Goal: Task Accomplishment & Management: Manage account settings

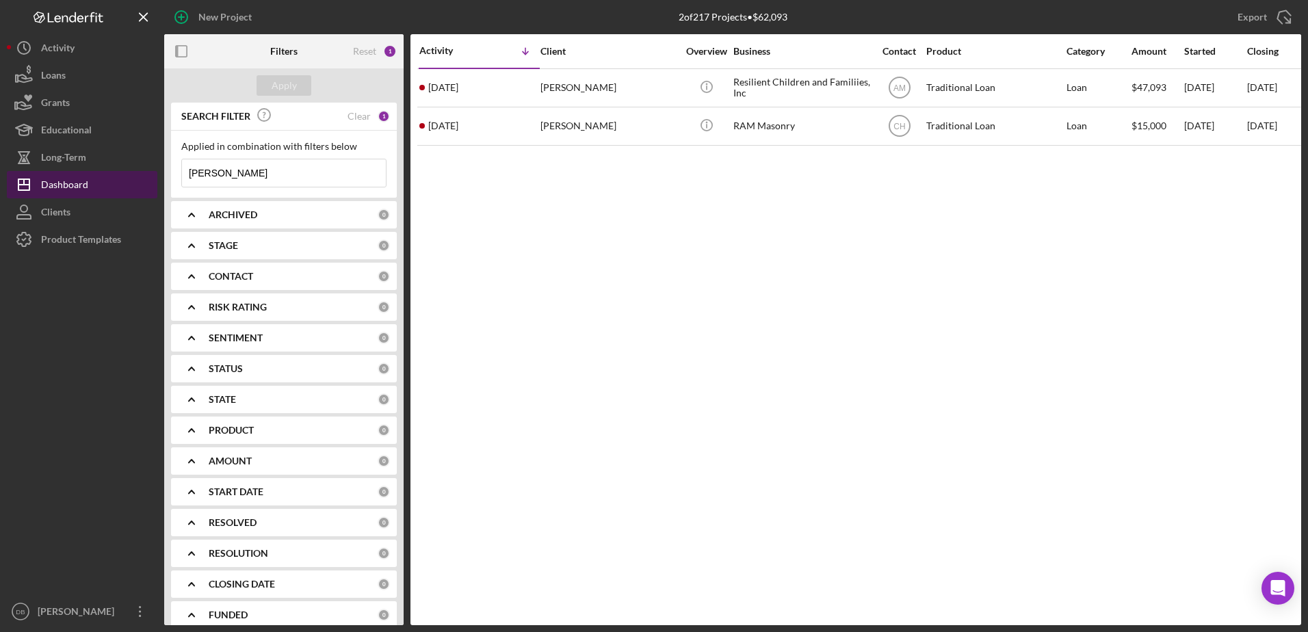
drag, startPoint x: 261, startPoint y: 177, endPoint x: 107, endPoint y: 174, distance: 153.3
click at [107, 174] on div "New Project 2 of 217 Projects • $62,093 [PERSON_NAME] Export Icon/Export Filter…" at bounding box center [654, 312] width 1294 height 625
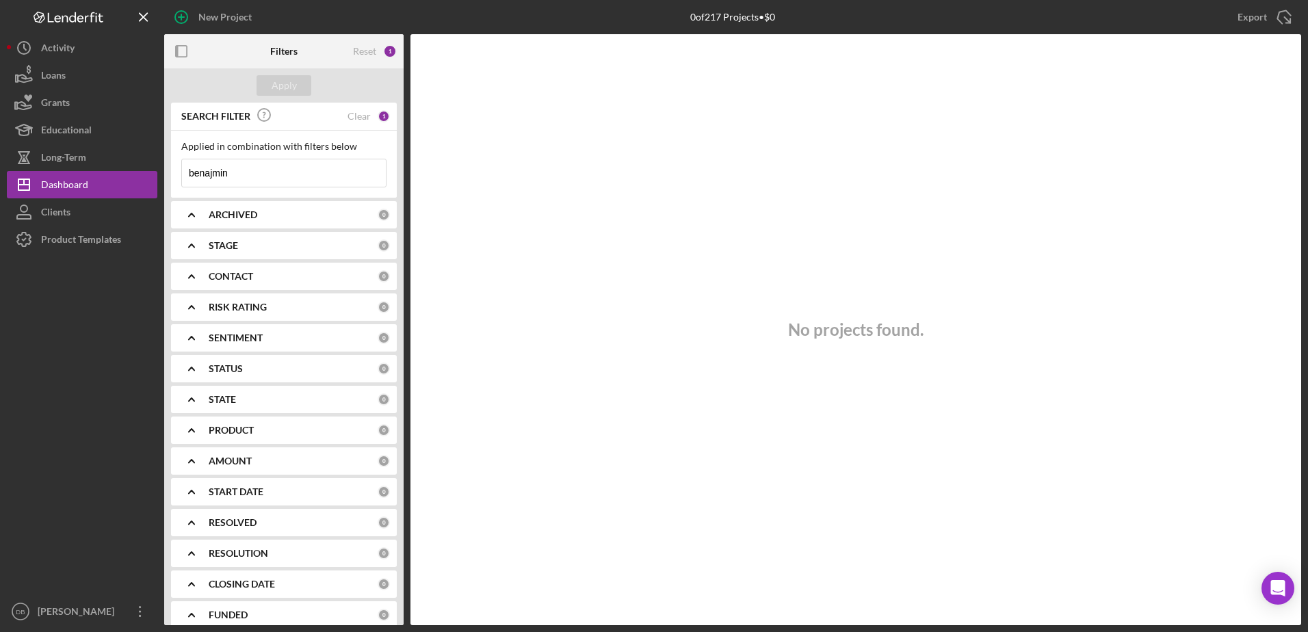
click at [218, 218] on b "ARCHIVED" at bounding box center [233, 214] width 49 height 11
click at [240, 332] on div "STAGE" at bounding box center [293, 334] width 169 height 11
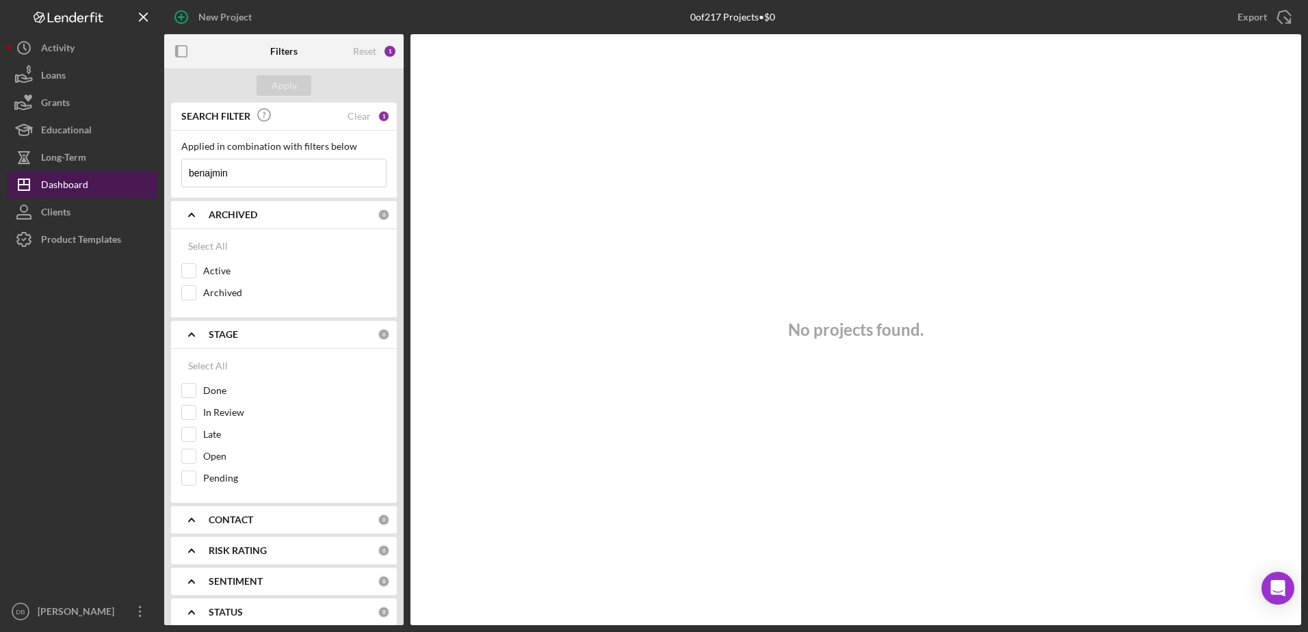
drag, startPoint x: 302, startPoint y: 177, endPoint x: 92, endPoint y: 174, distance: 210.0
click at [92, 174] on div "New Project 0 of 217 Projects • $0 [PERSON_NAME] Export Icon/Export Filters Res…" at bounding box center [654, 312] width 1294 height 625
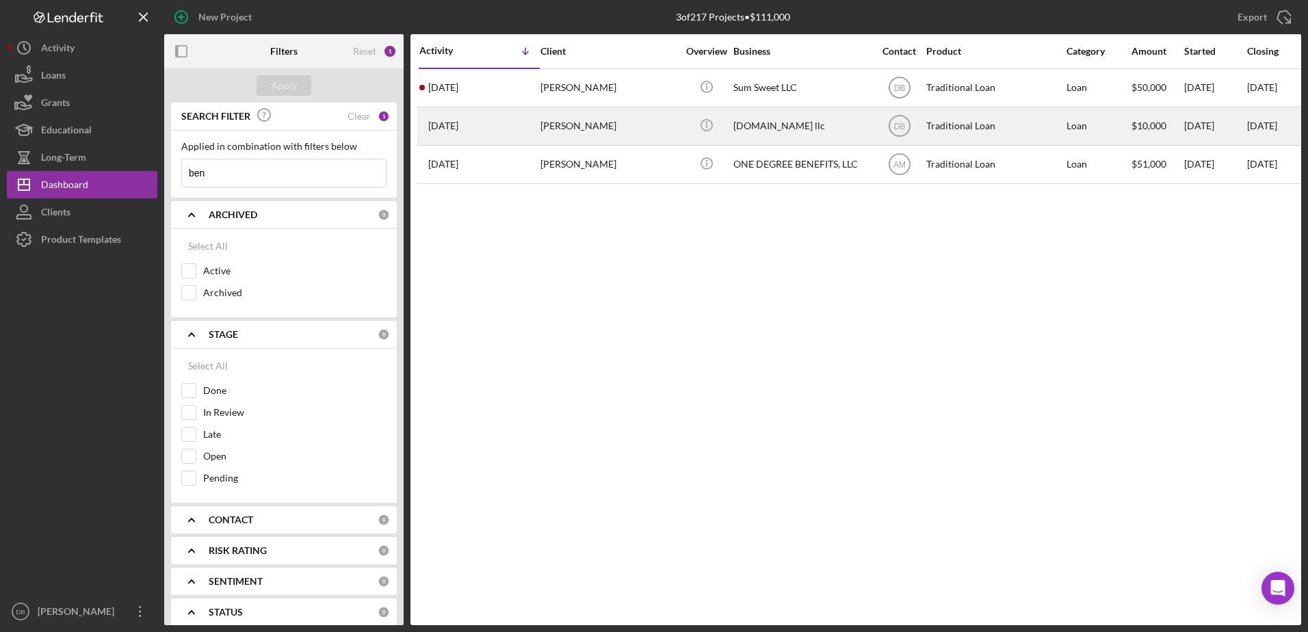
type input "ben"
click at [627, 126] on div "[PERSON_NAME]" at bounding box center [608, 126] width 137 height 36
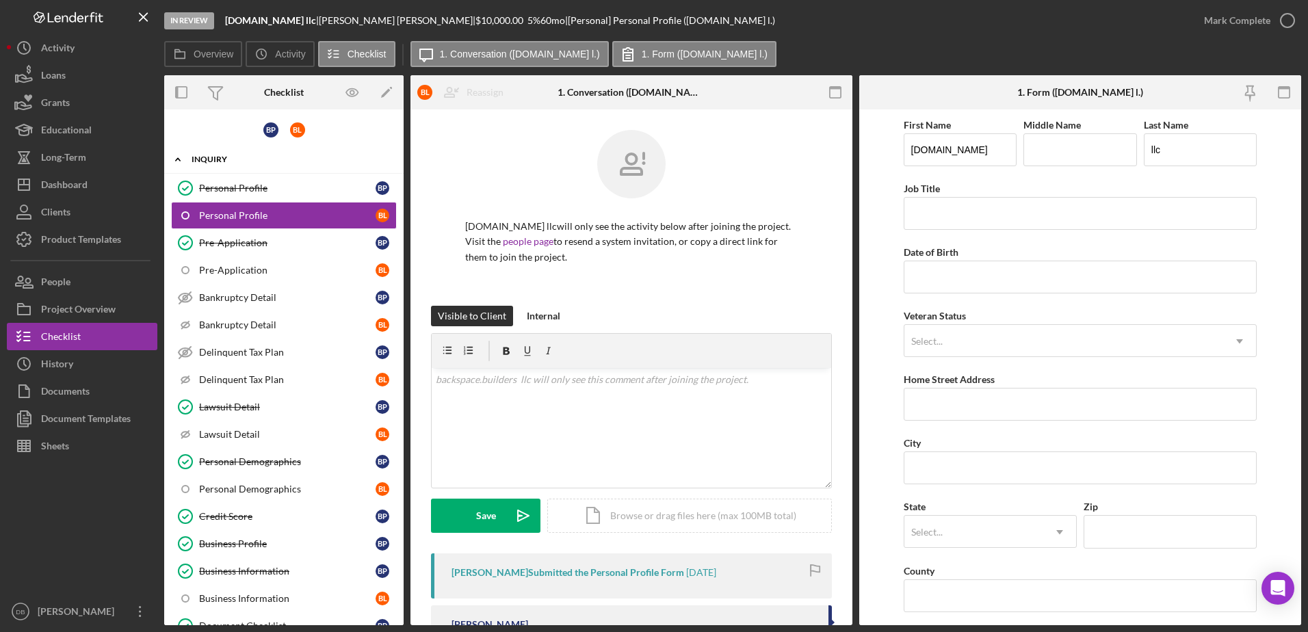
click at [207, 159] on div "Inquiry" at bounding box center [289, 159] width 195 height 8
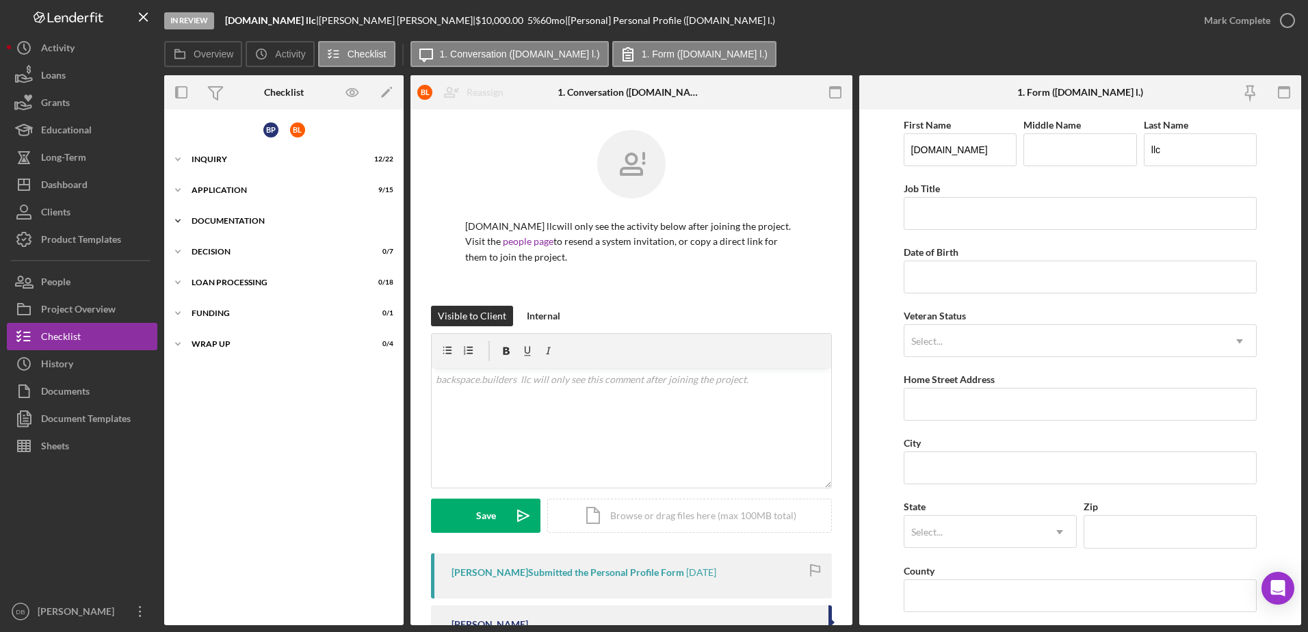
click at [248, 229] on div "Icon/Expander Documentation 22 / 32" at bounding box center [283, 220] width 239 height 27
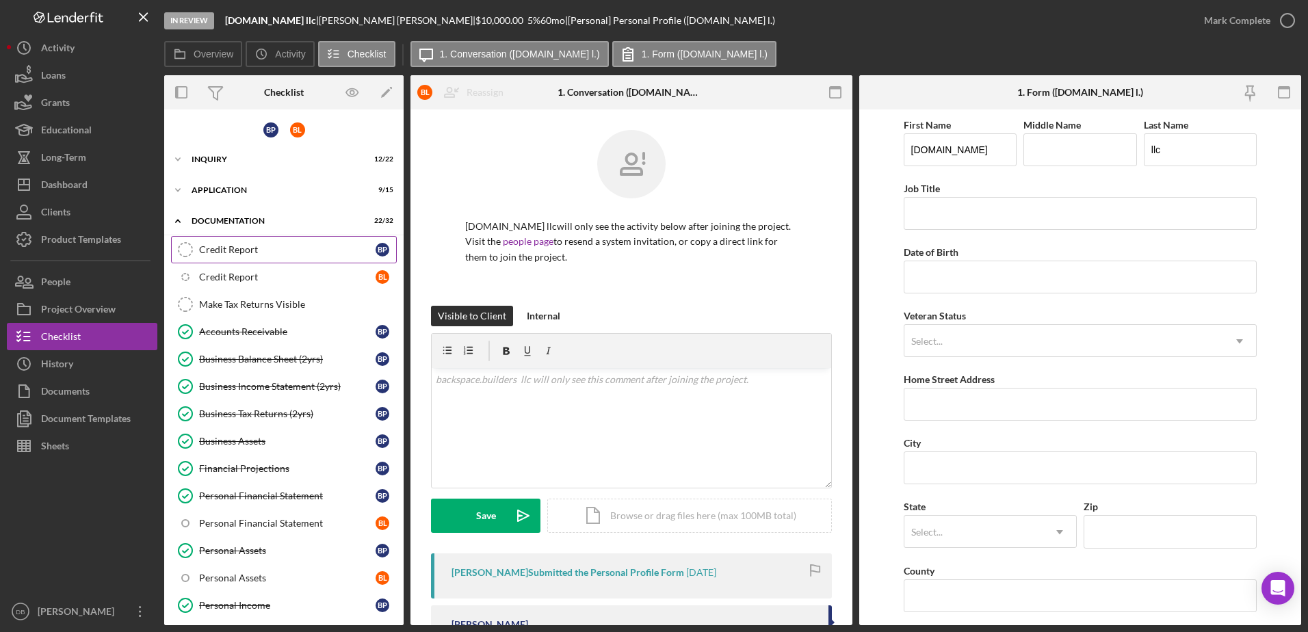
click at [229, 236] on link "Credit Report Credit Report B P" at bounding box center [284, 249] width 226 height 27
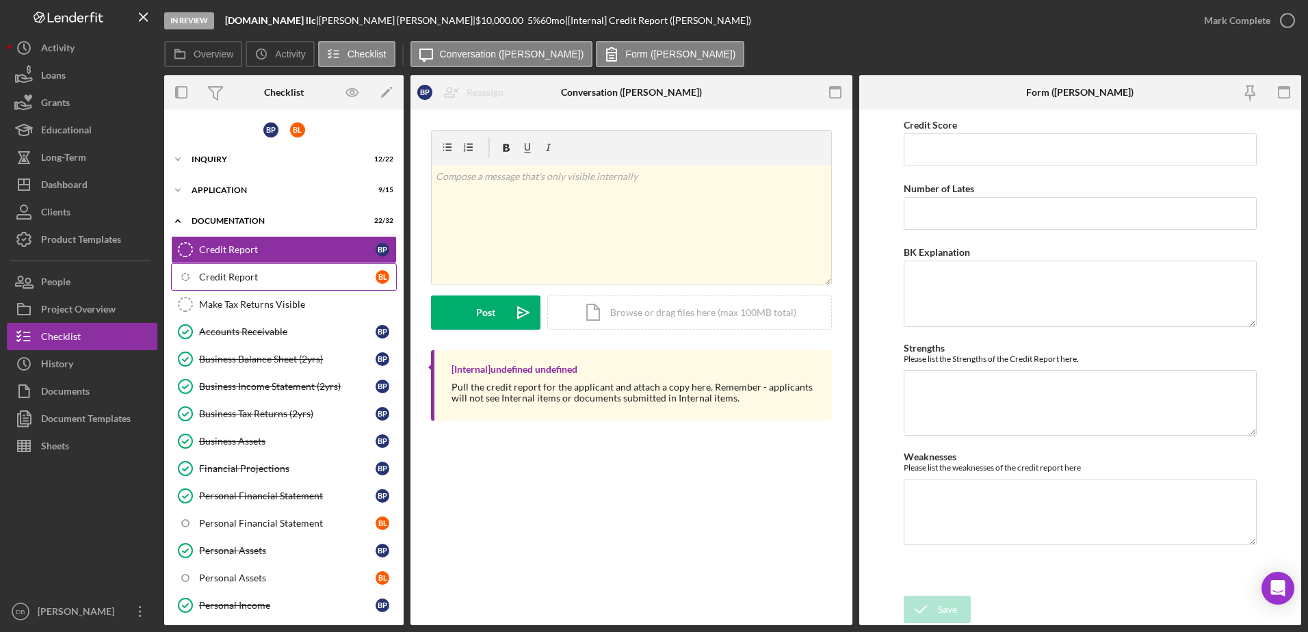
click at [207, 281] on div "Credit Report" at bounding box center [287, 277] width 177 height 11
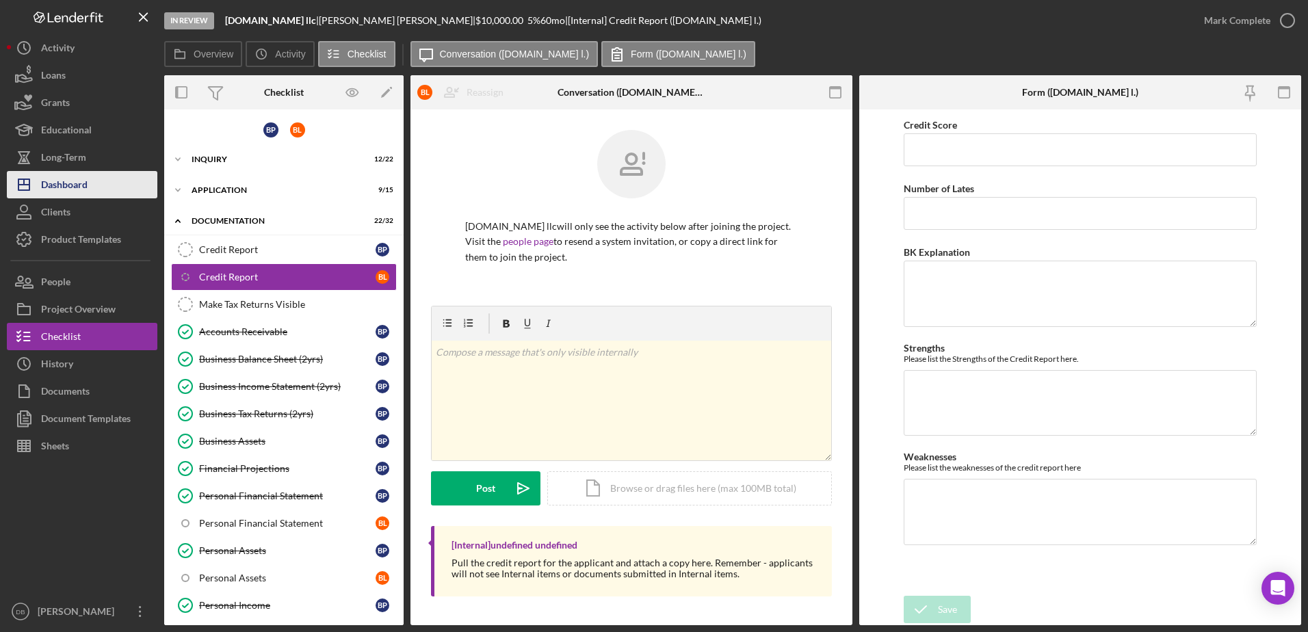
click at [127, 194] on button "Icon/Dashboard Dashboard" at bounding box center [82, 184] width 151 height 27
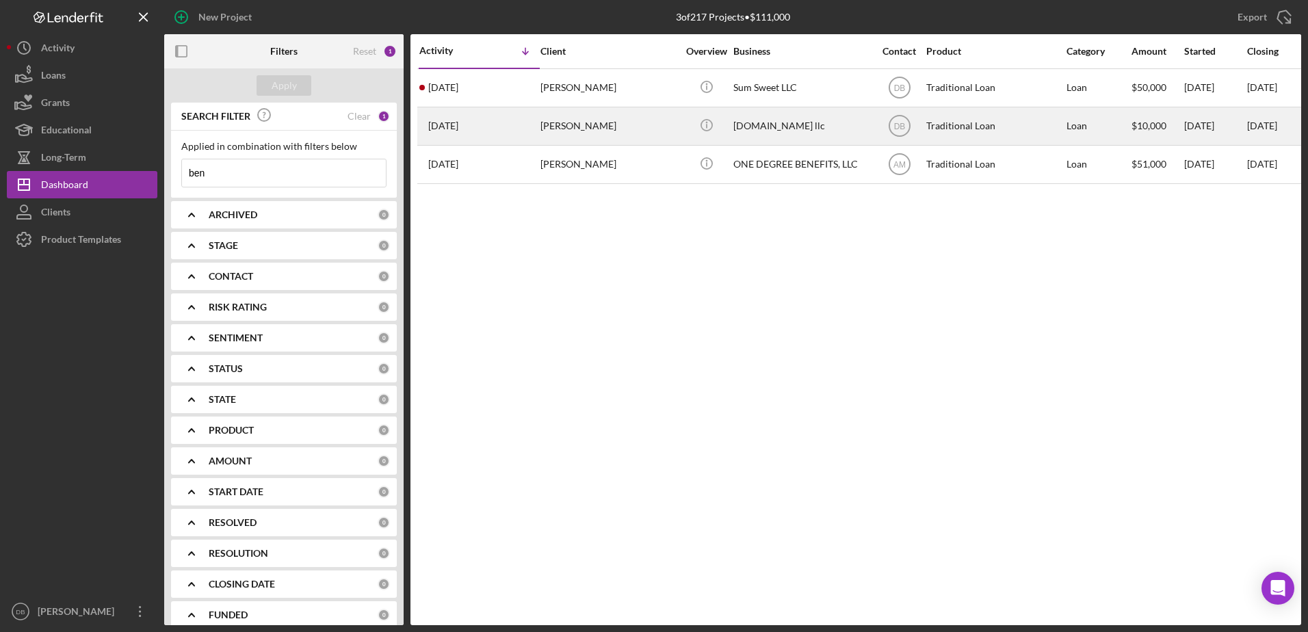
click at [668, 123] on div "[PERSON_NAME]" at bounding box center [608, 126] width 137 height 36
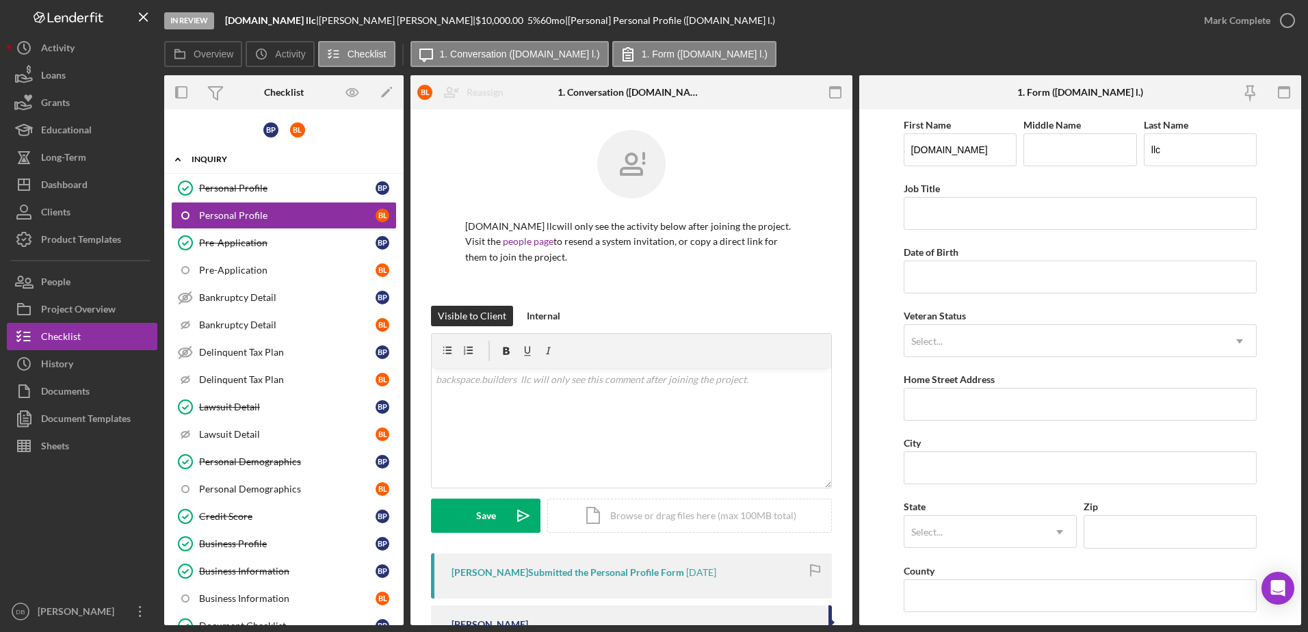
click at [215, 165] on div "Icon/Expander Inquiry 12 / 22" at bounding box center [283, 160] width 239 height 28
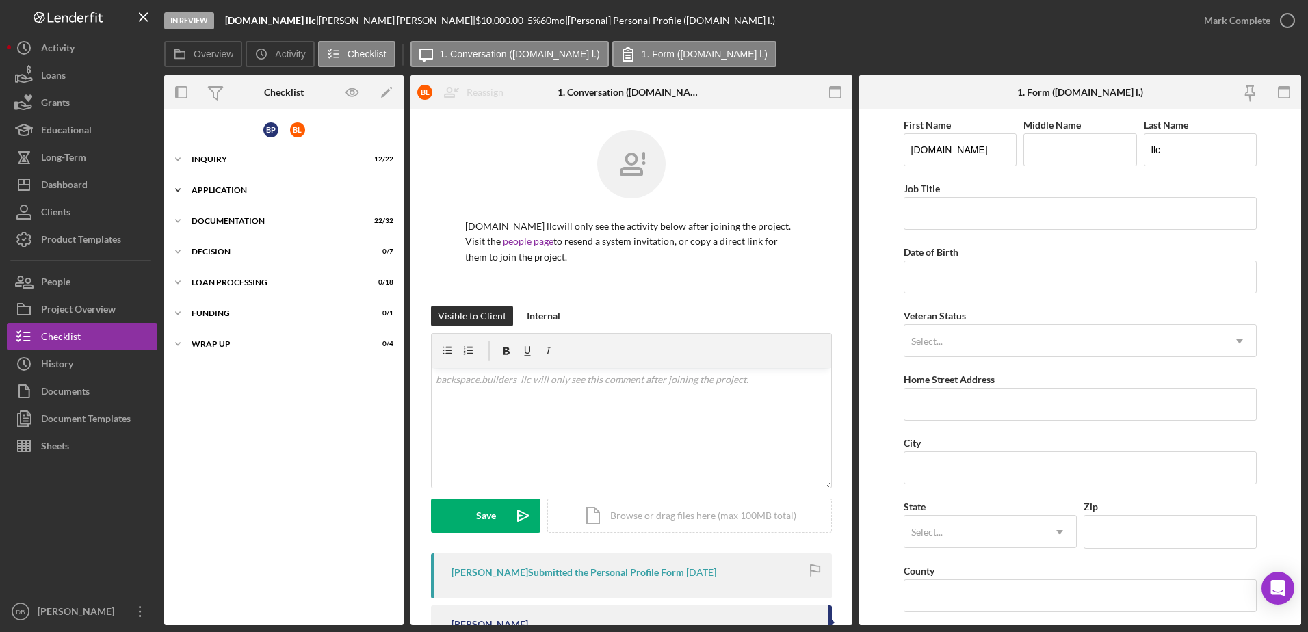
click at [213, 188] on div "Application" at bounding box center [289, 190] width 195 height 8
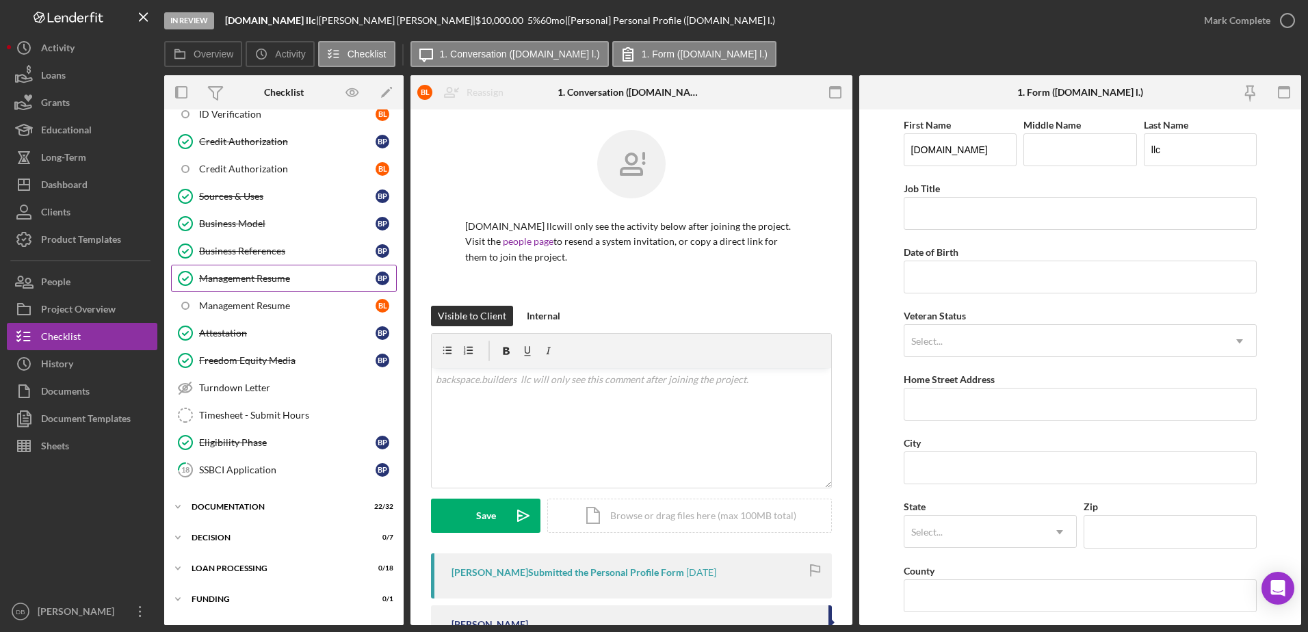
scroll to position [158, 0]
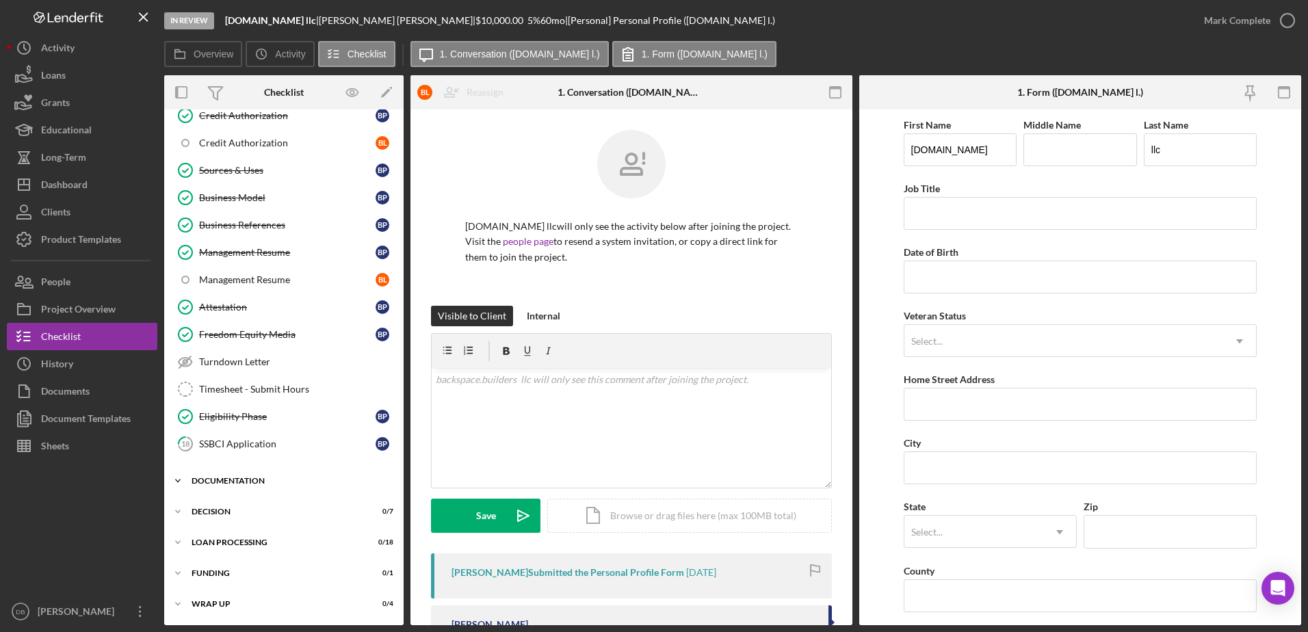
click at [239, 486] on div "Icon/Expander Documentation 22 / 32" at bounding box center [283, 480] width 239 height 27
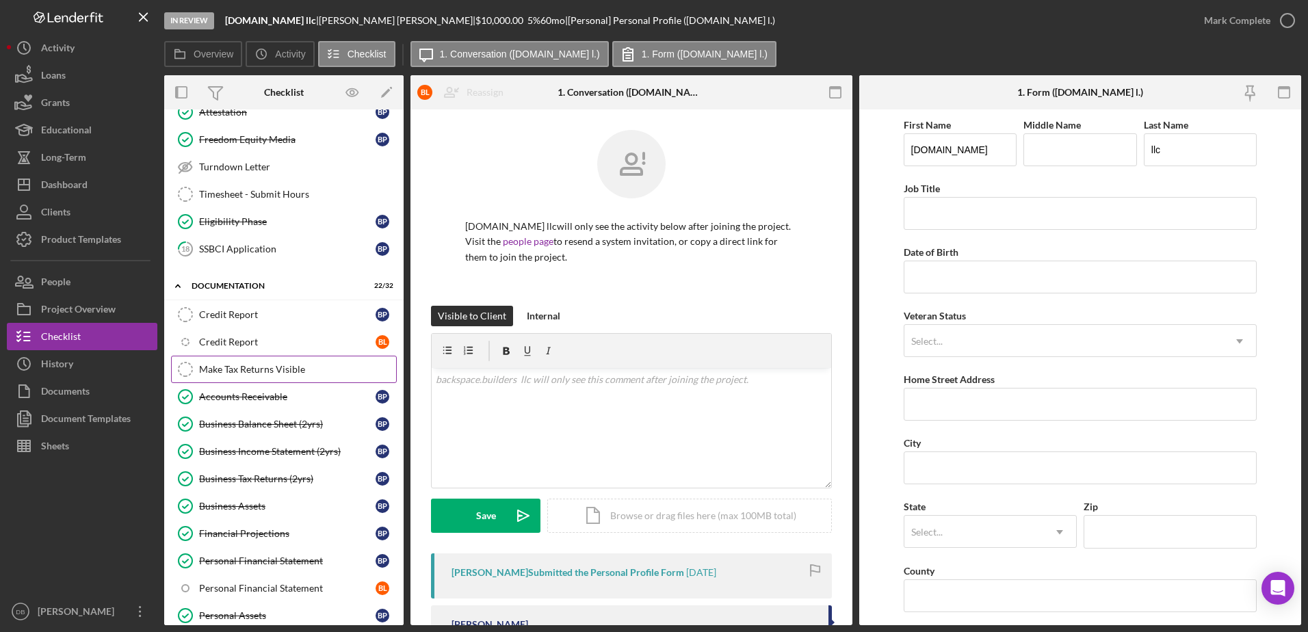
scroll to position [432, 0]
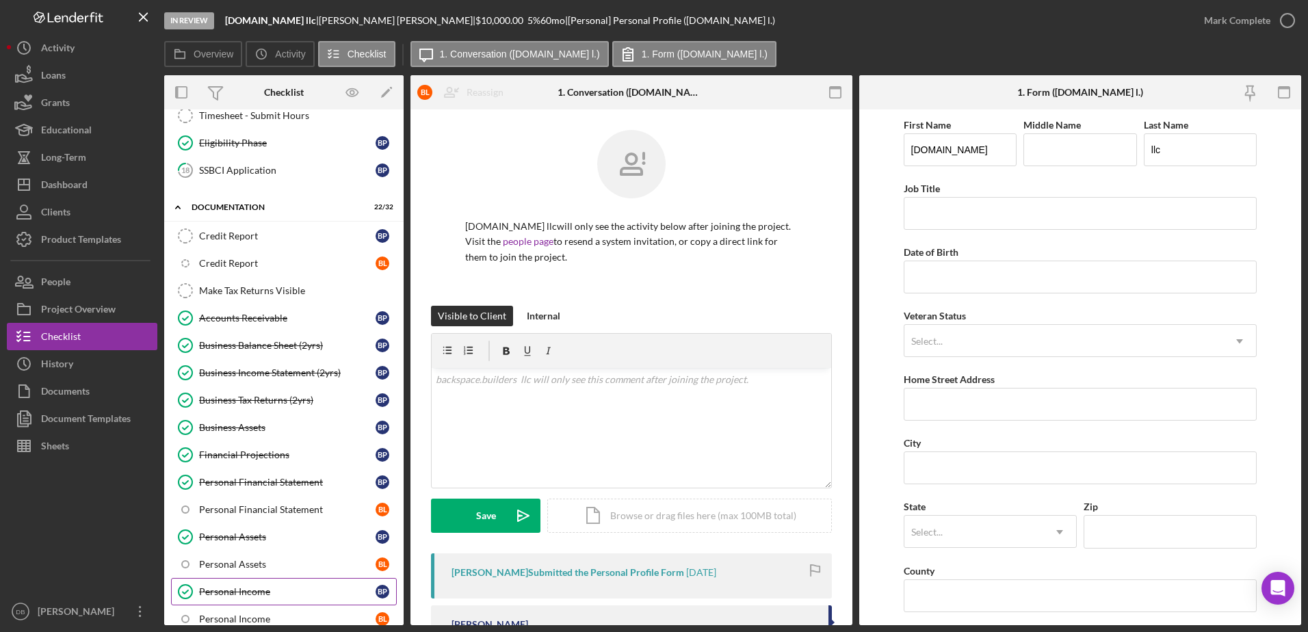
click at [264, 589] on div "Personal Income" at bounding box center [287, 591] width 177 height 11
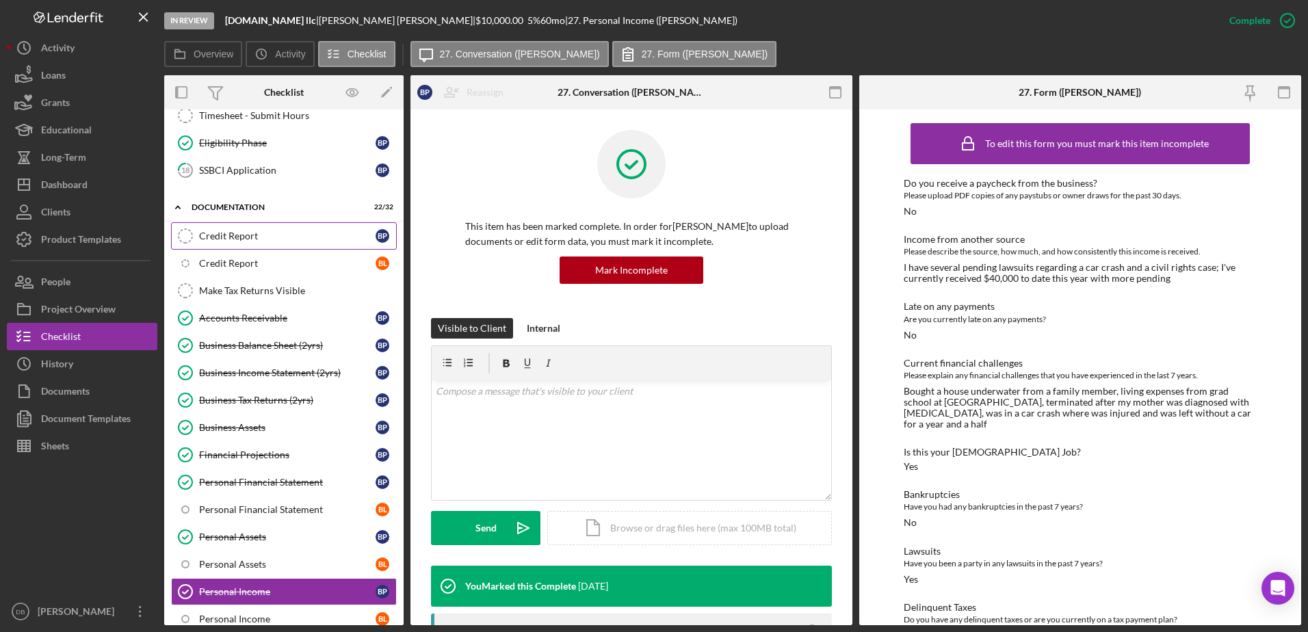
click at [270, 233] on div "Credit Report" at bounding box center [287, 236] width 177 height 11
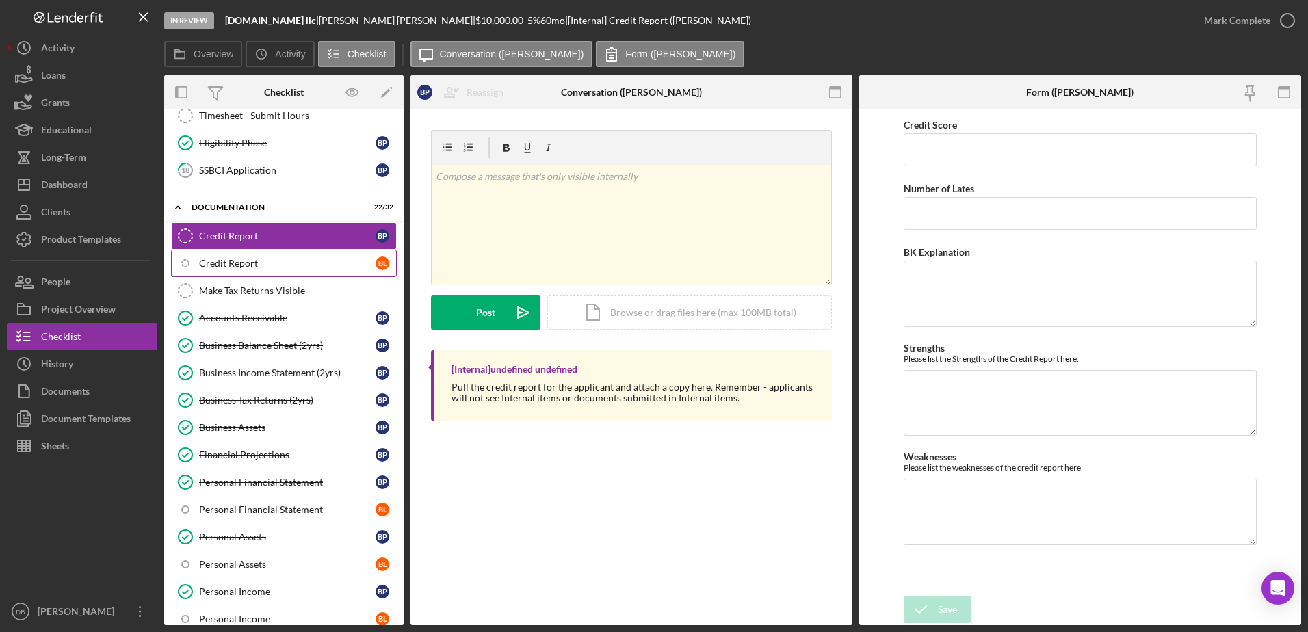
click at [211, 255] on link "Icon/Checklist Item Sub Internal Credit Report [PERSON_NAME]" at bounding box center [284, 263] width 226 height 27
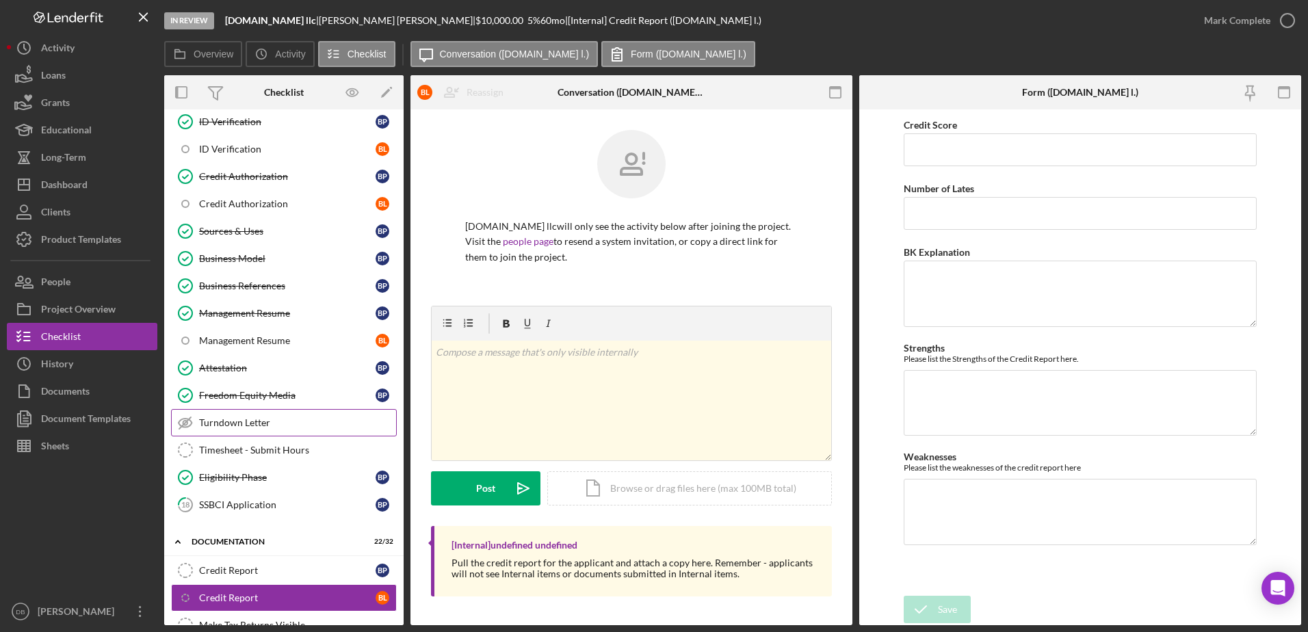
scroll to position [90, 0]
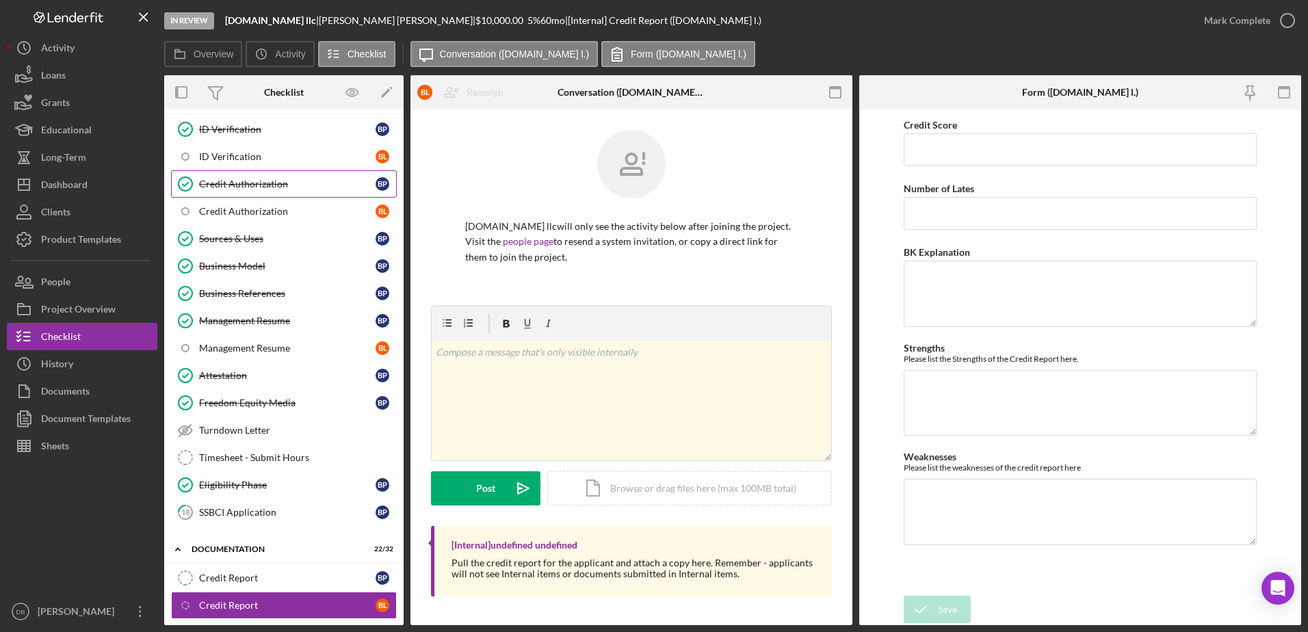
click at [233, 184] on div "Credit Authorization" at bounding box center [287, 184] width 177 height 11
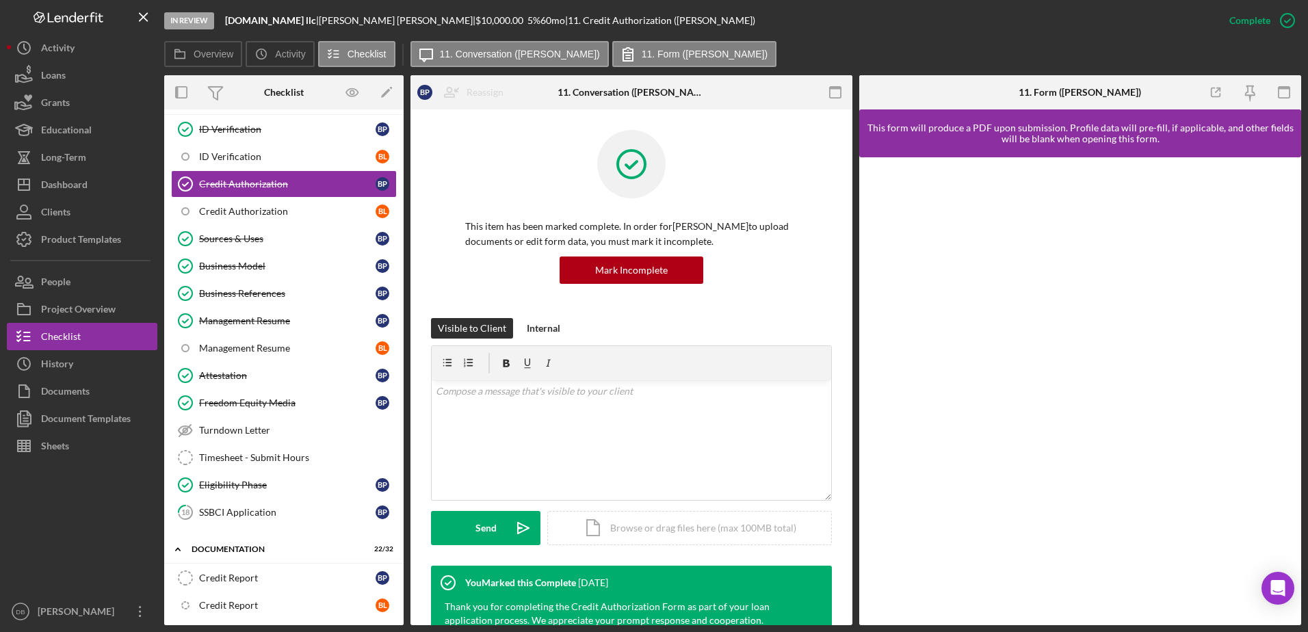
click at [346, 13] on div "In Review [DOMAIN_NAME] llc | [PERSON_NAME] | $10,000.00 5 % 60 mo | 11. Credit…" at bounding box center [690, 20] width 1052 height 41
drag, startPoint x: 354, startPoint y: 22, endPoint x: 315, endPoint y: 24, distance: 38.4
click at [319, 24] on div "[PERSON_NAME] |" at bounding box center [397, 20] width 157 height 11
copy div "[PERSON_NAME]"
click at [356, 17] on div "[PERSON_NAME] |" at bounding box center [397, 20] width 157 height 11
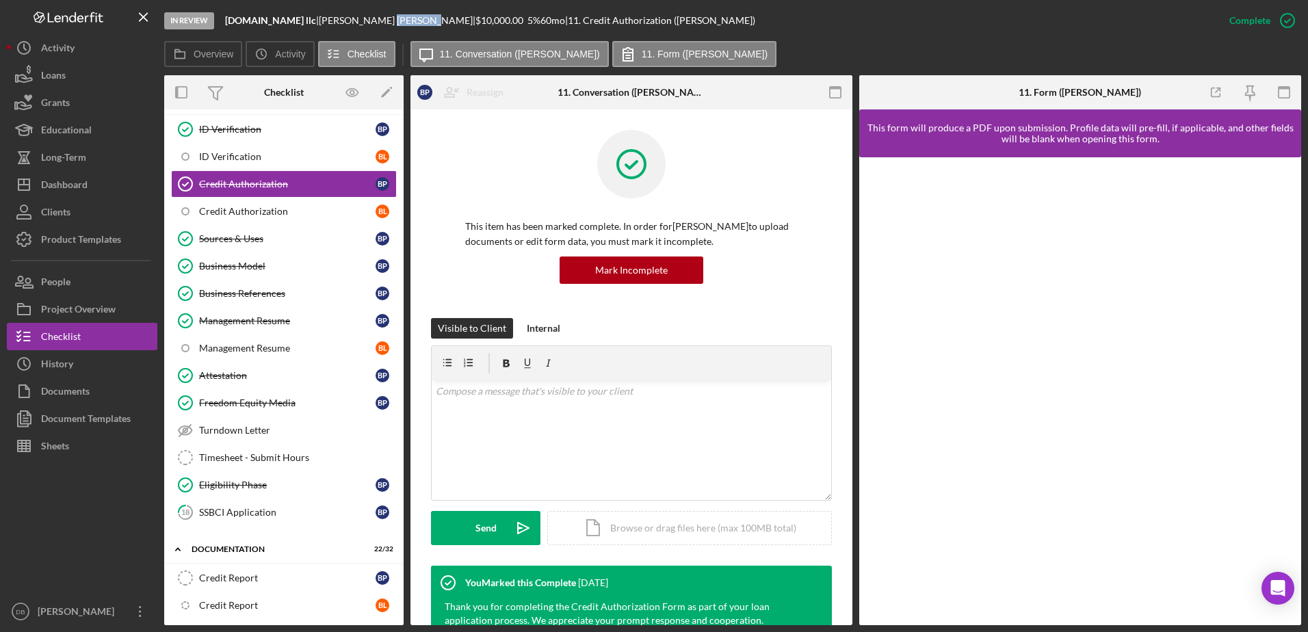
drag, startPoint x: 356, startPoint y: 17, endPoint x: 387, endPoint y: 18, distance: 30.1
click at [387, 18] on div "[PERSON_NAME] |" at bounding box center [397, 20] width 157 height 11
drag, startPoint x: 387, startPoint y: 18, endPoint x: 394, endPoint y: 21, distance: 7.8
click at [394, 21] on div "[PERSON_NAME] |" at bounding box center [397, 20] width 157 height 11
drag, startPoint x: 397, startPoint y: 21, endPoint x: 359, endPoint y: 24, distance: 38.4
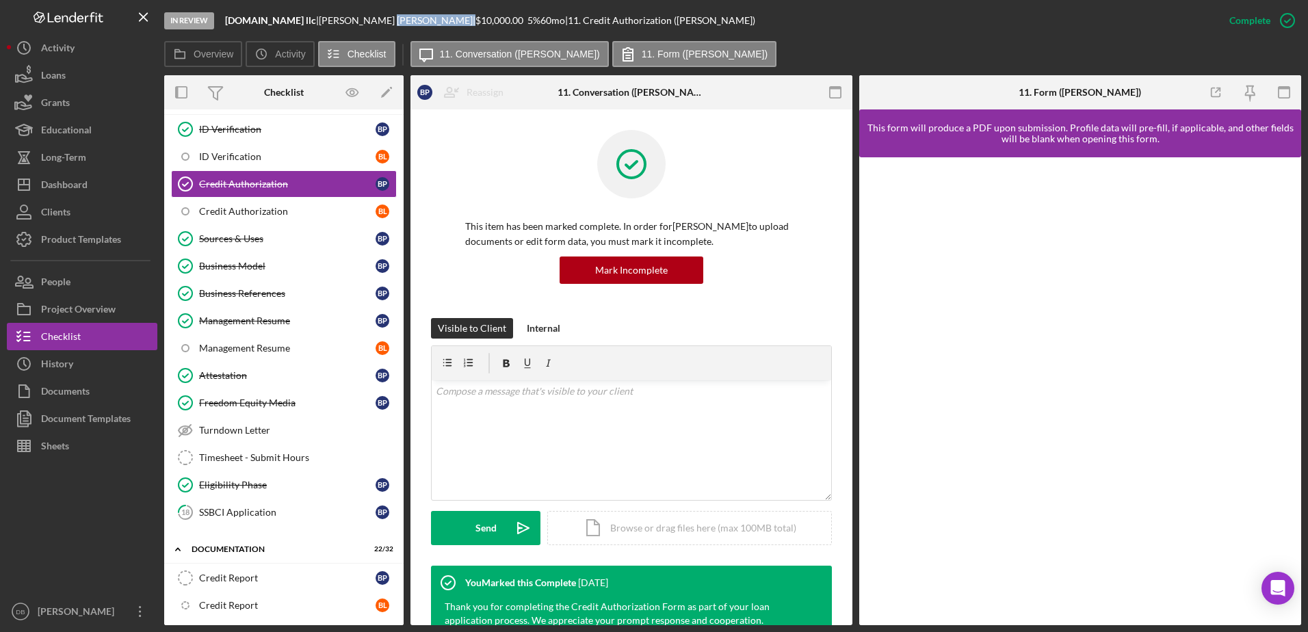
click at [359, 24] on div "[PERSON_NAME] |" at bounding box center [397, 20] width 157 height 11
copy div "[PERSON_NAME]"
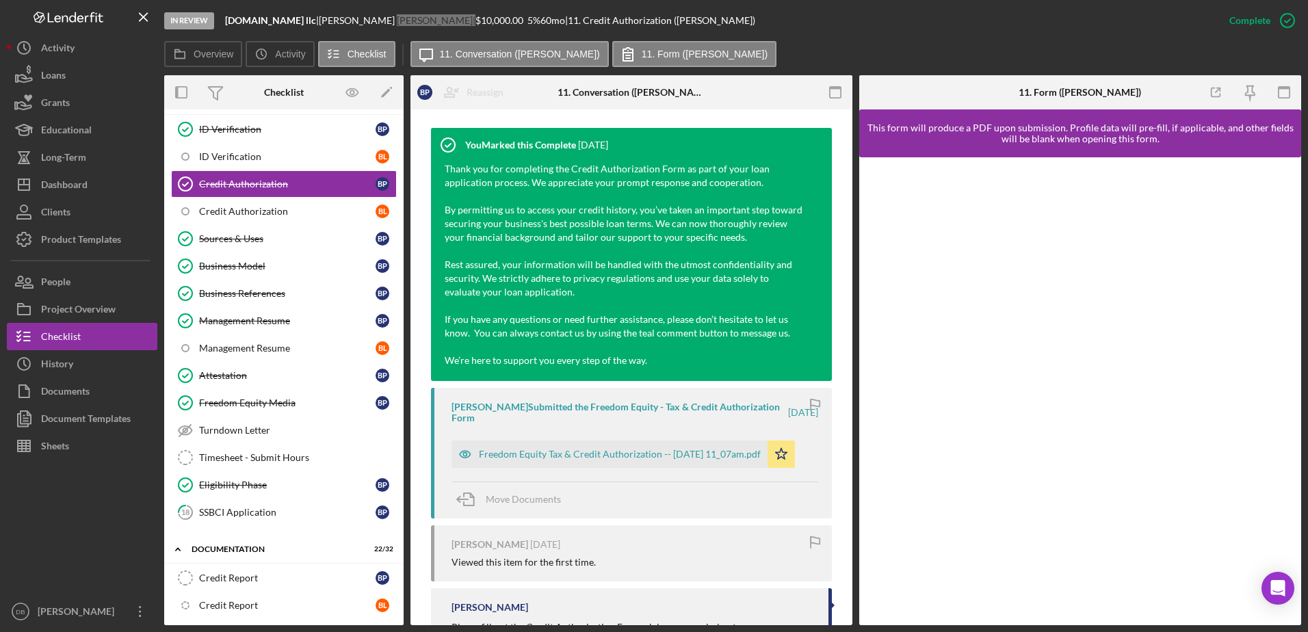
scroll to position [616, 0]
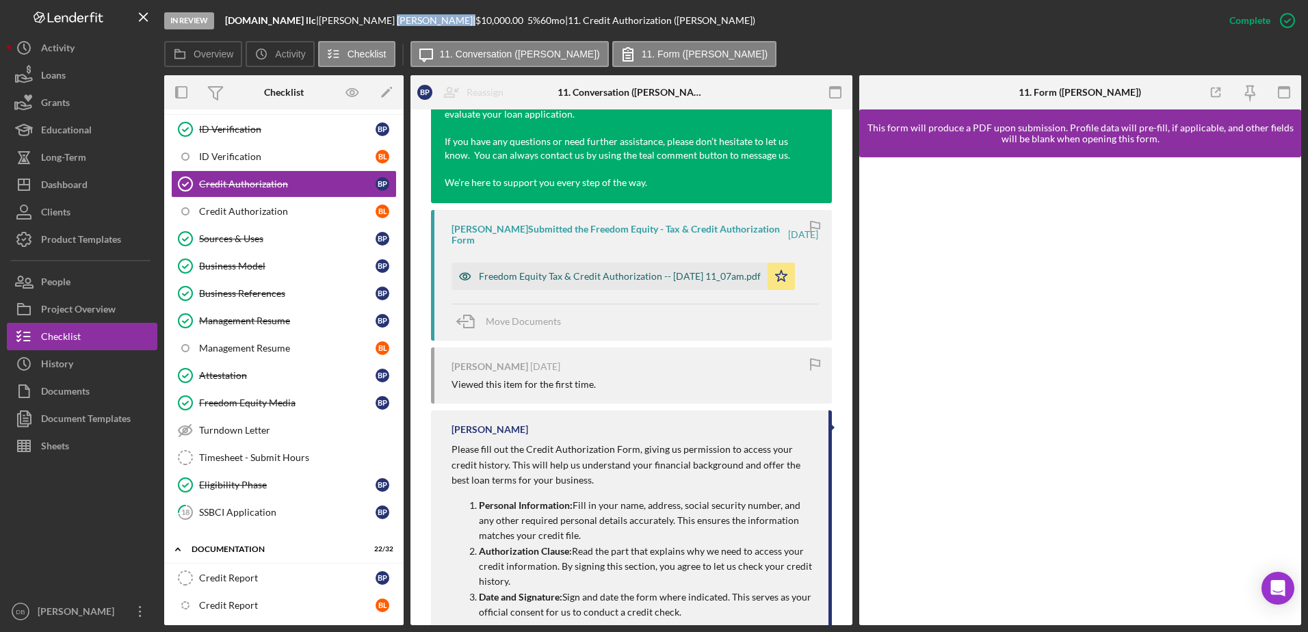
click at [545, 263] on div "Freedom Equity Tax & Credit Authorization -- [DATE] 11_07am.pdf" at bounding box center [610, 276] width 316 height 27
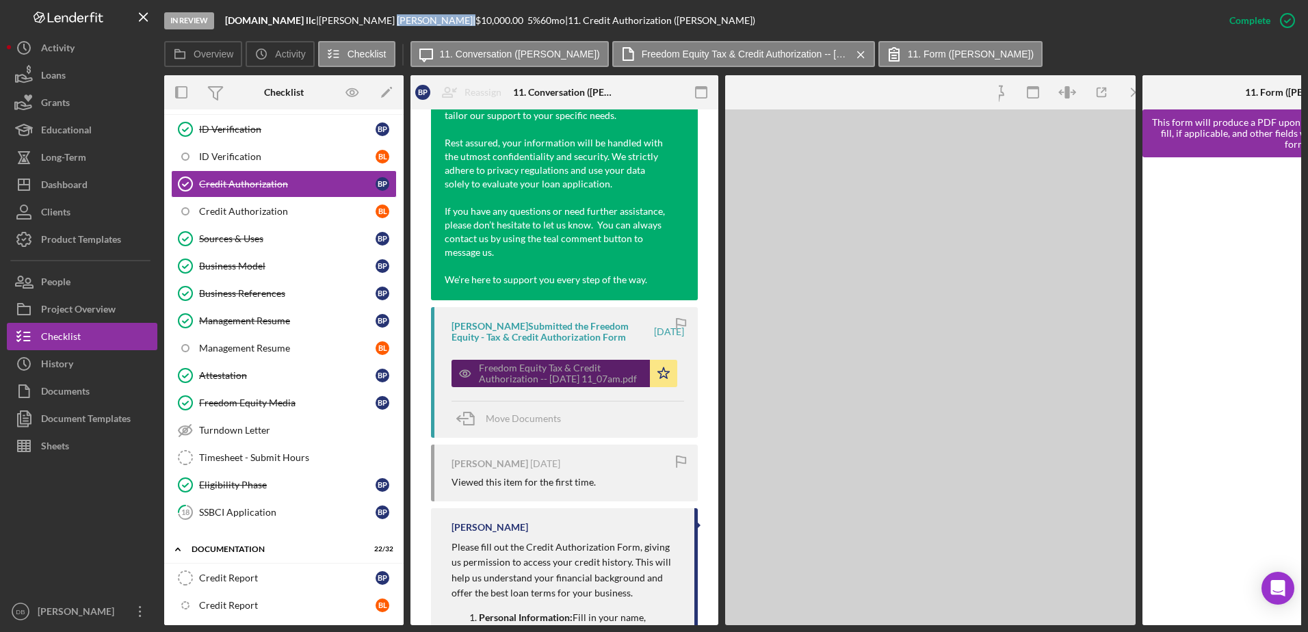
scroll to position [672, 0]
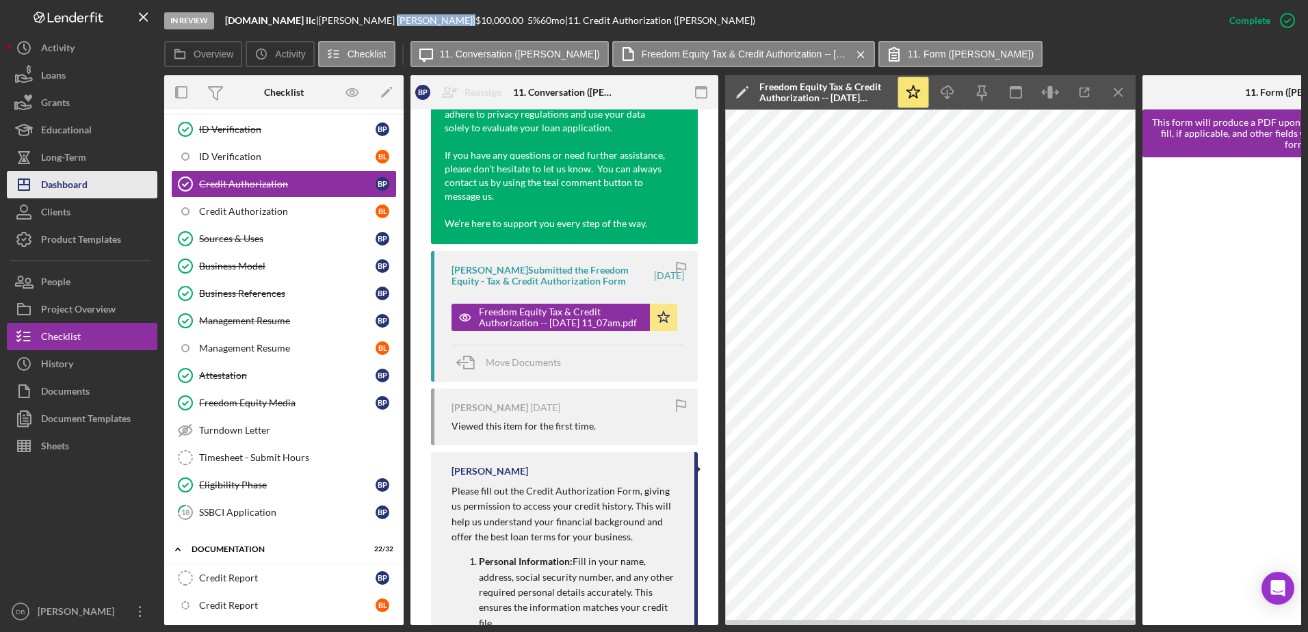
click at [85, 184] on div "Dashboard" at bounding box center [64, 186] width 47 height 31
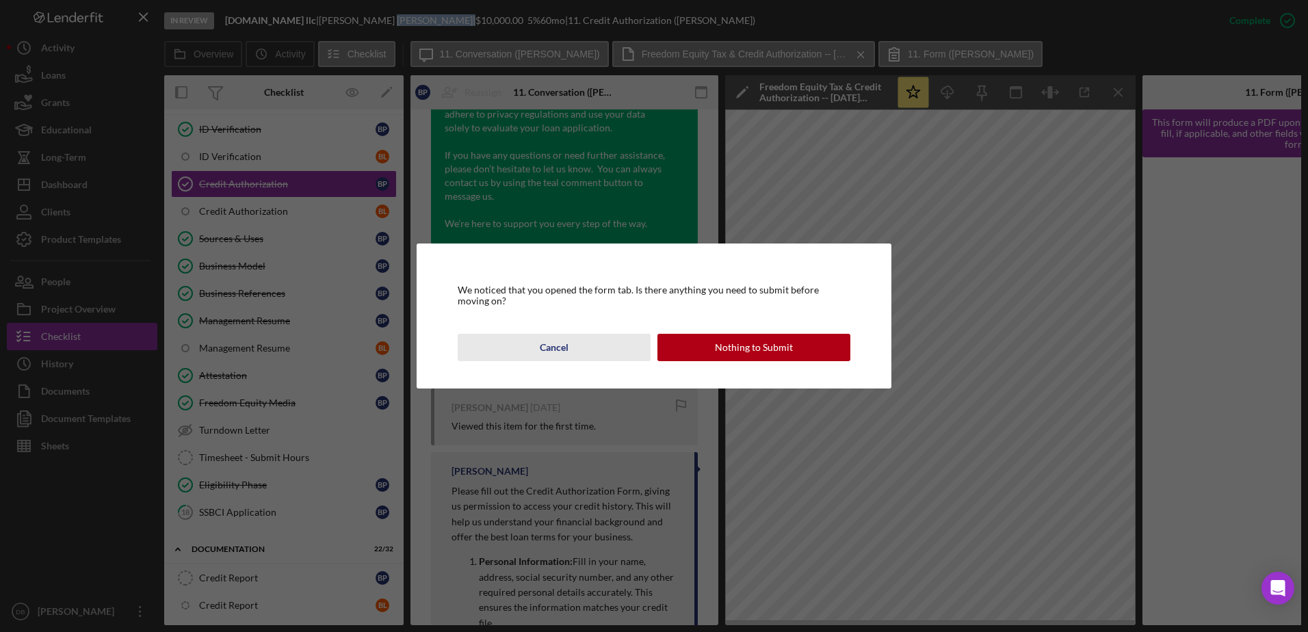
click at [540, 352] on div "Cancel" at bounding box center [554, 347] width 29 height 27
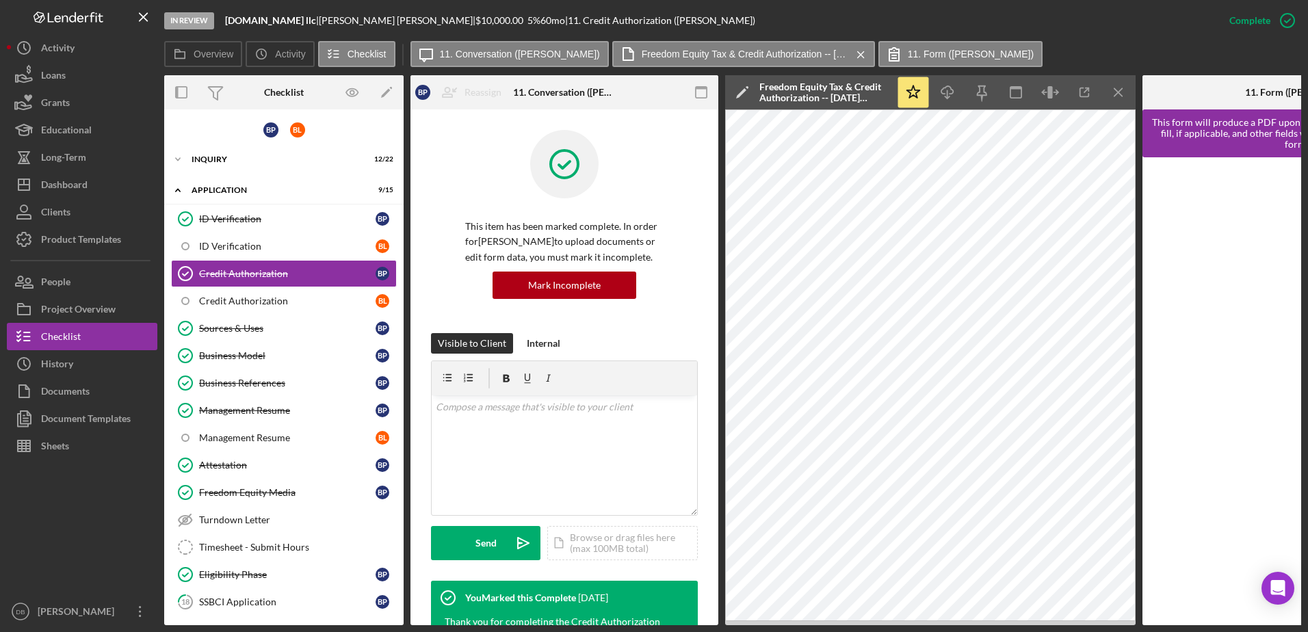
click at [422, 11] on div "In Review [DOMAIN_NAME] llc | [PERSON_NAME] | $10,000.00 5 % 60 mo | 11. Credit…" at bounding box center [690, 20] width 1052 height 41
drag, startPoint x: 404, startPoint y: 25, endPoint x: 317, endPoint y: 24, distance: 87.6
click at [319, 24] on div "[PERSON_NAME] |" at bounding box center [397, 20] width 157 height 11
copy div "[PERSON_NAME] |"
click at [293, 20] on b "[DOMAIN_NAME] llc" at bounding box center [270, 20] width 91 height 12
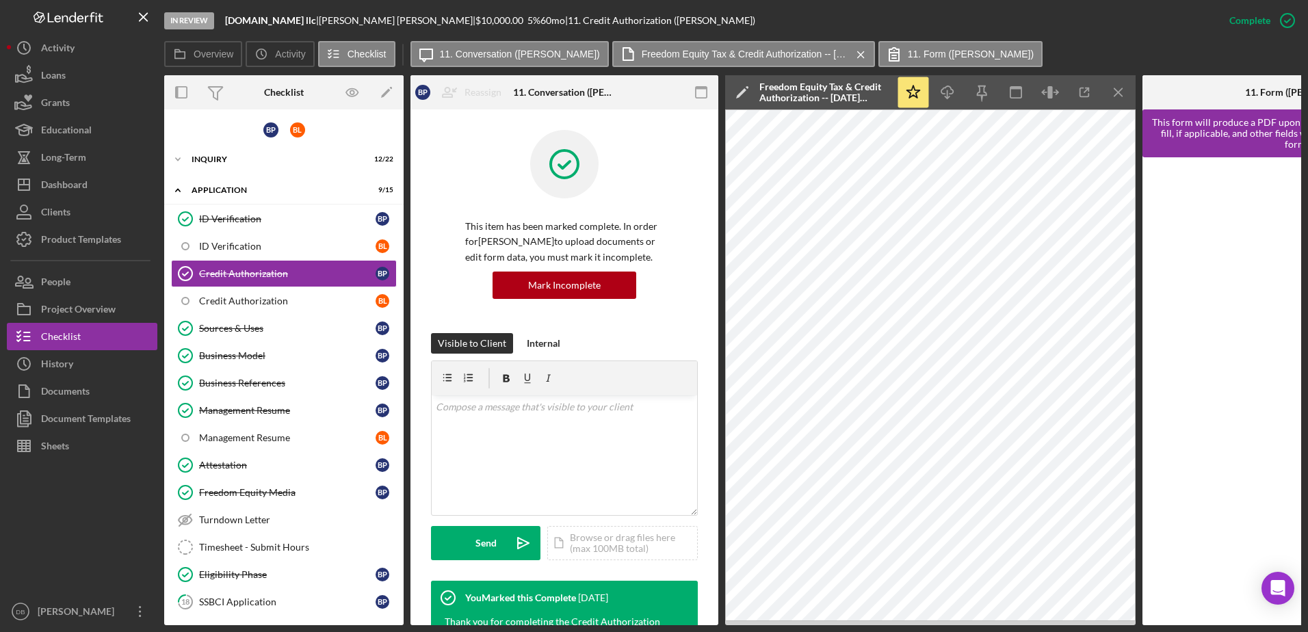
drag, startPoint x: 305, startPoint y: 21, endPoint x: 224, endPoint y: 23, distance: 81.4
click at [224, 23] on div "In Review [DOMAIN_NAME] llc | [PERSON_NAME] | $10,000.00 5 % 60 mo | 11. Credit…" at bounding box center [690, 20] width 1052 height 41
copy b "[DOMAIN_NAME] llc"
click at [220, 158] on div "Inquiry" at bounding box center [289, 159] width 195 height 8
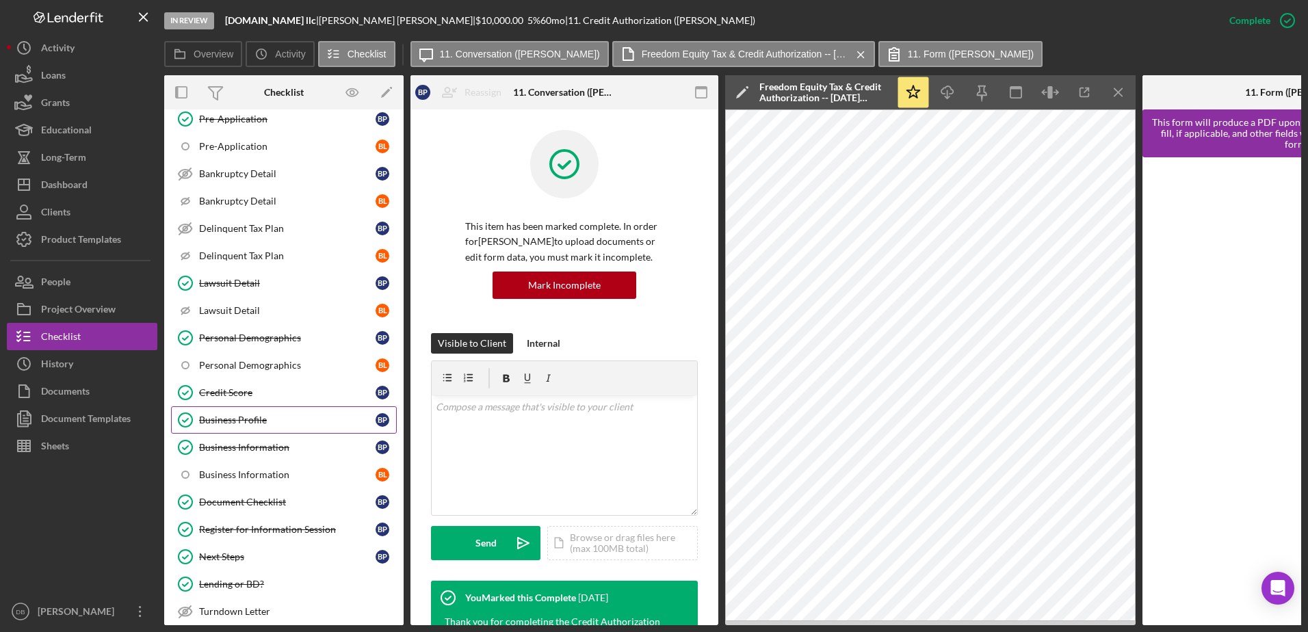
scroll to position [137, 0]
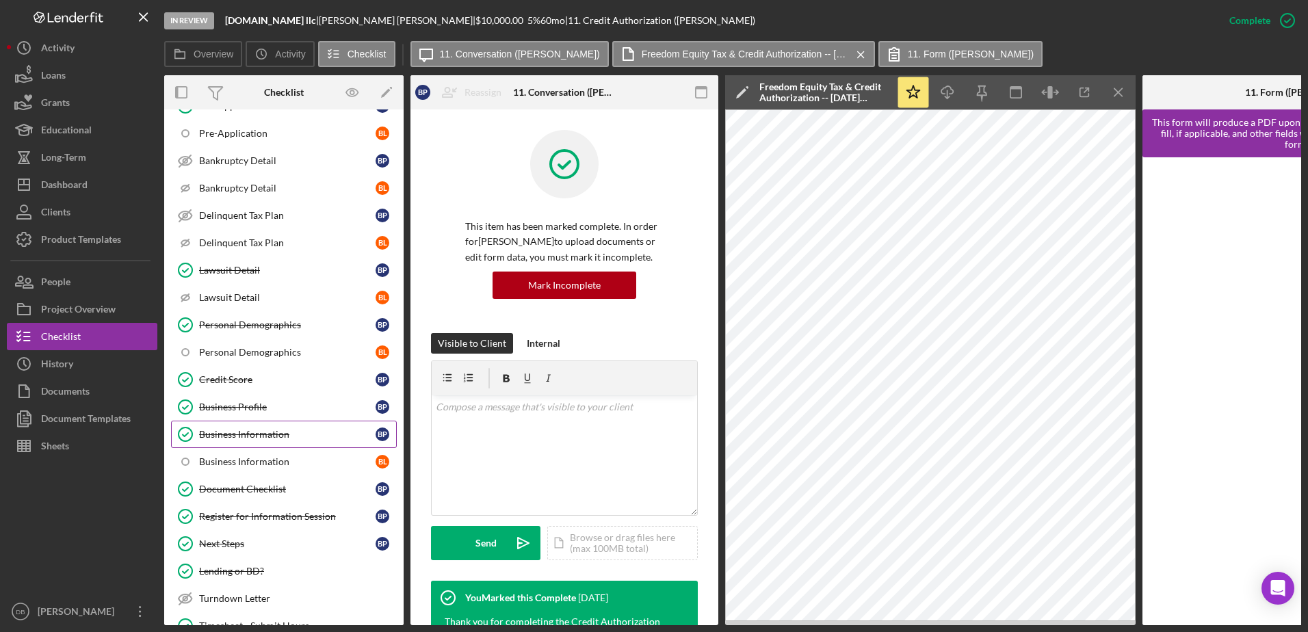
click at [257, 406] on div "Business Profile" at bounding box center [287, 407] width 177 height 11
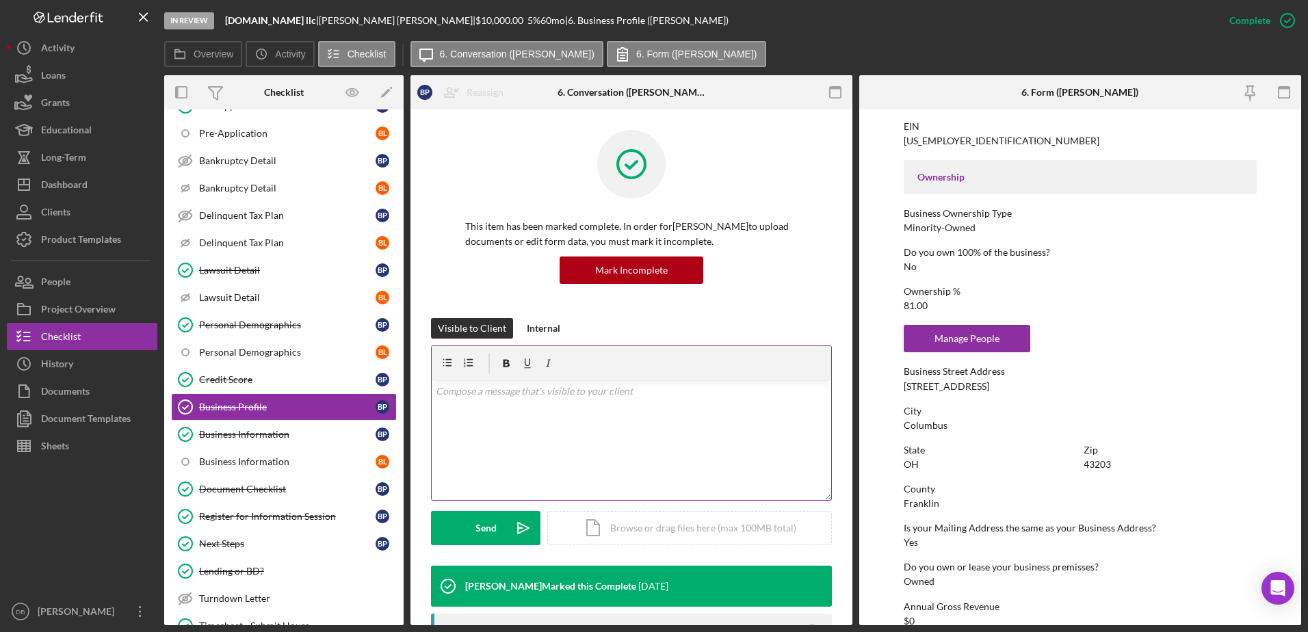
scroll to position [410, 0]
drag, startPoint x: 1004, startPoint y: 396, endPoint x: 898, endPoint y: 391, distance: 105.5
click at [898, 391] on form "To edit this form you must mark this item incomplete Business Name [DOMAIN_NAME…" at bounding box center [1080, 367] width 442 height 516
click at [899, 387] on form "To edit this form you must mark this item incomplete Business Name [DOMAIN_NAME…" at bounding box center [1080, 367] width 442 height 516
copy div "[STREET_ADDRESS]"
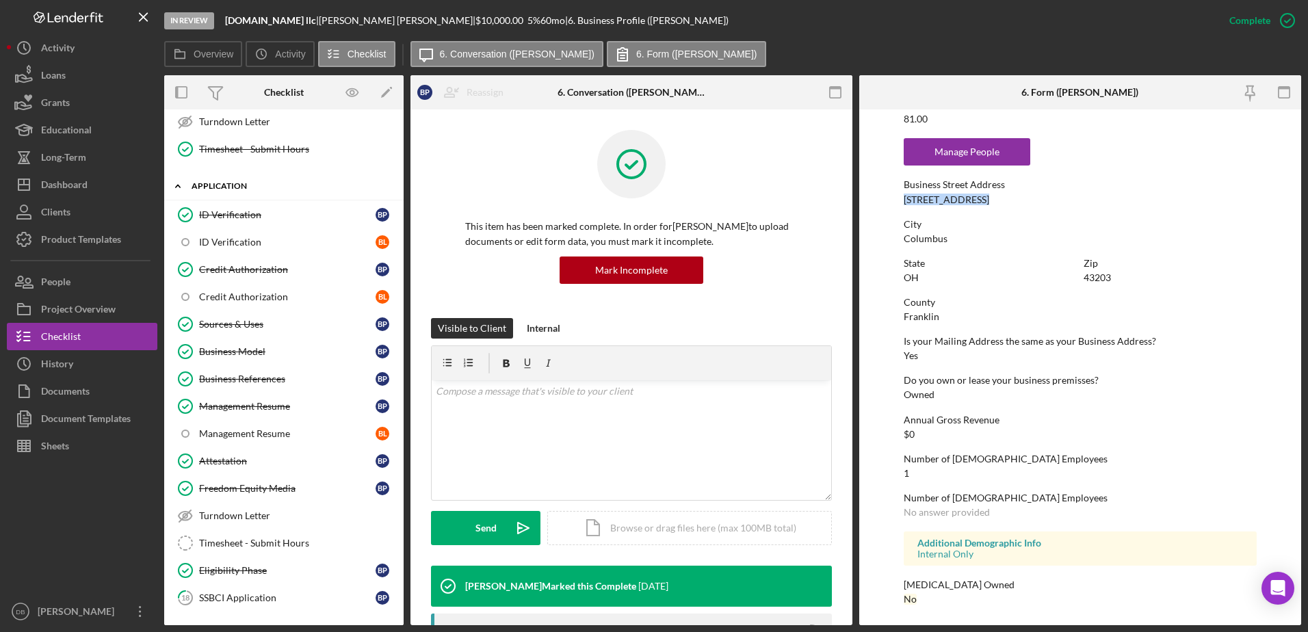
scroll to position [616, 0]
drag, startPoint x: 243, startPoint y: 320, endPoint x: 249, endPoint y: 304, distance: 16.3
click at [243, 320] on div "Sources & Uses" at bounding box center [287, 322] width 177 height 11
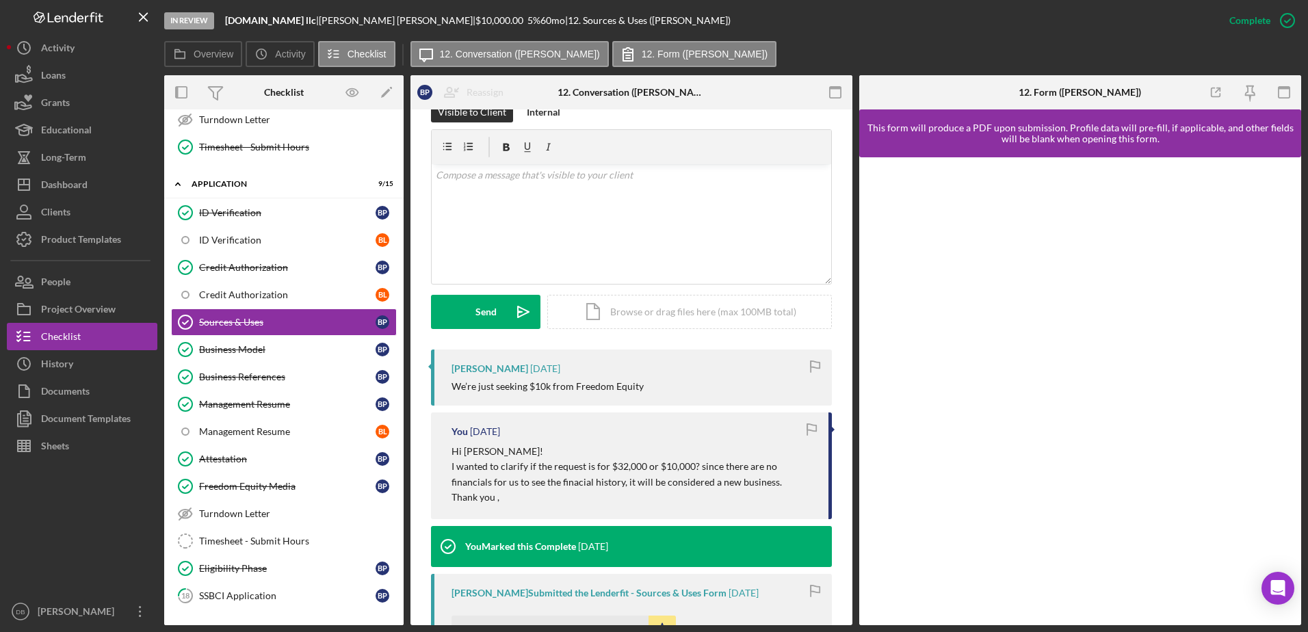
scroll to position [274, 0]
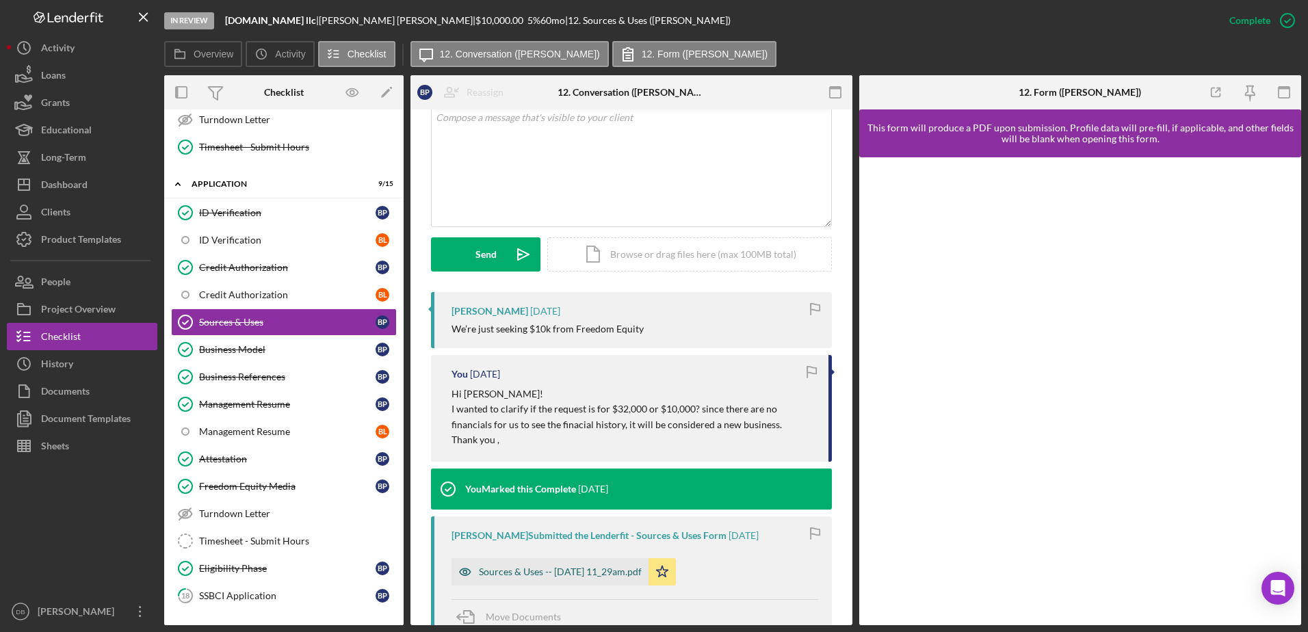
click at [556, 570] on div "Sources & Uses -- [DATE] 11_29am.pdf" at bounding box center [560, 571] width 163 height 11
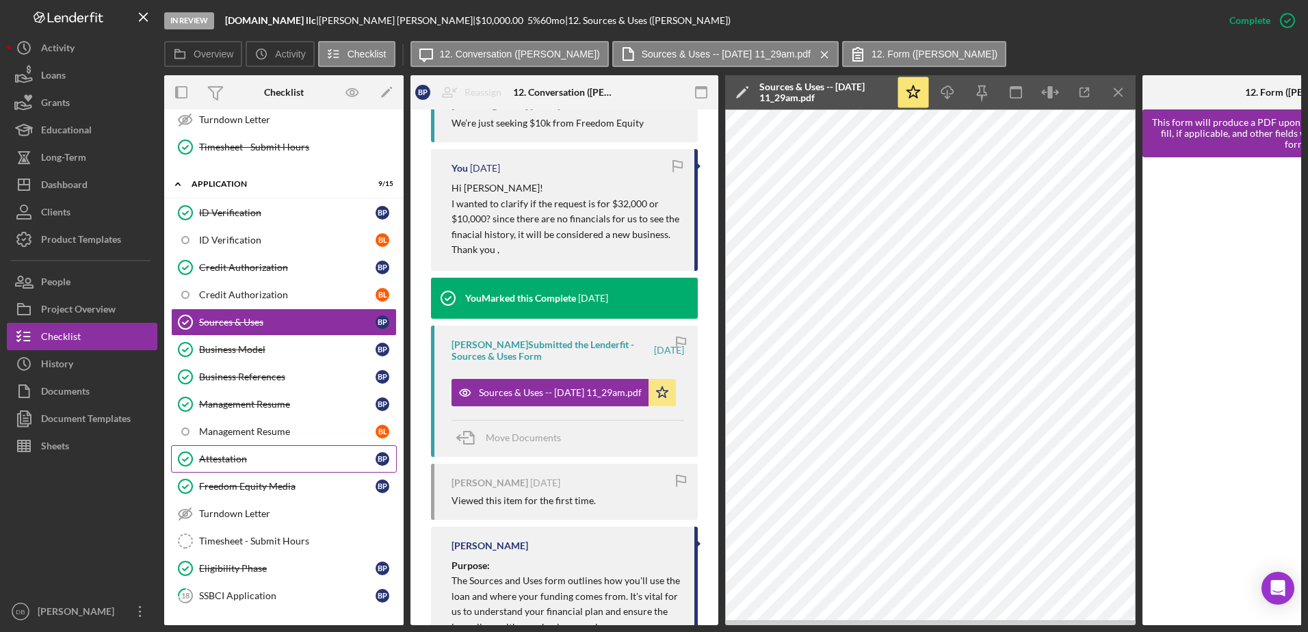
scroll to position [772, 0]
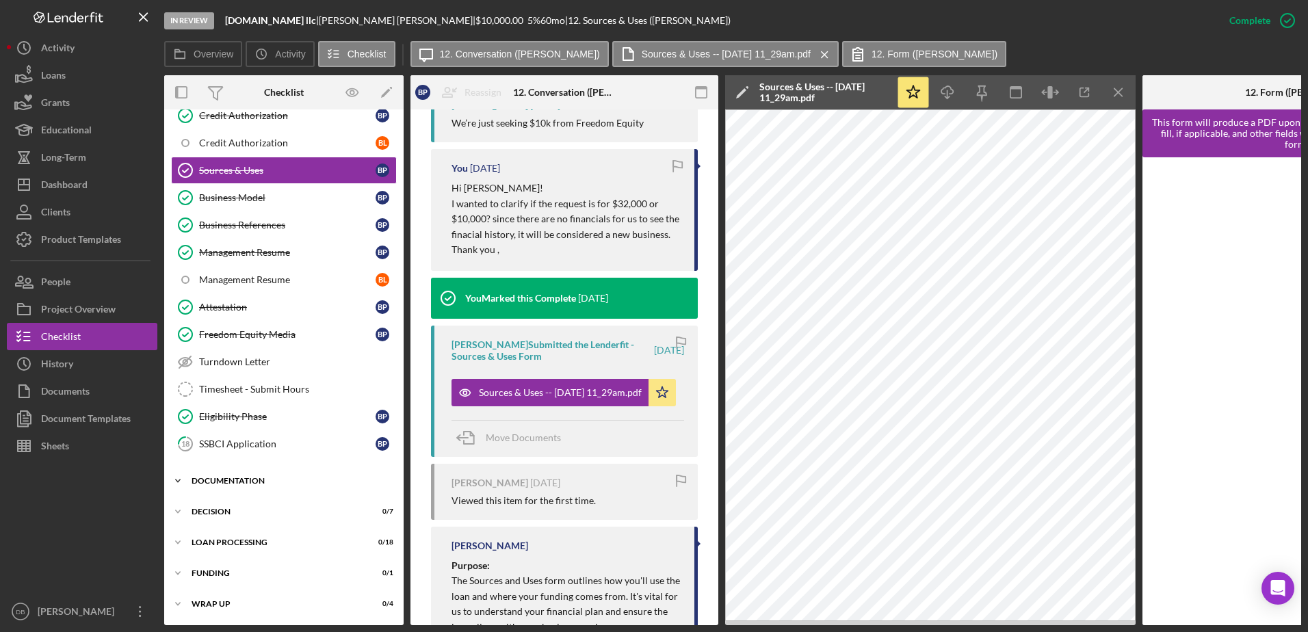
click at [257, 470] on div "Icon/Expander Documentation 22 / 32" at bounding box center [283, 480] width 239 height 27
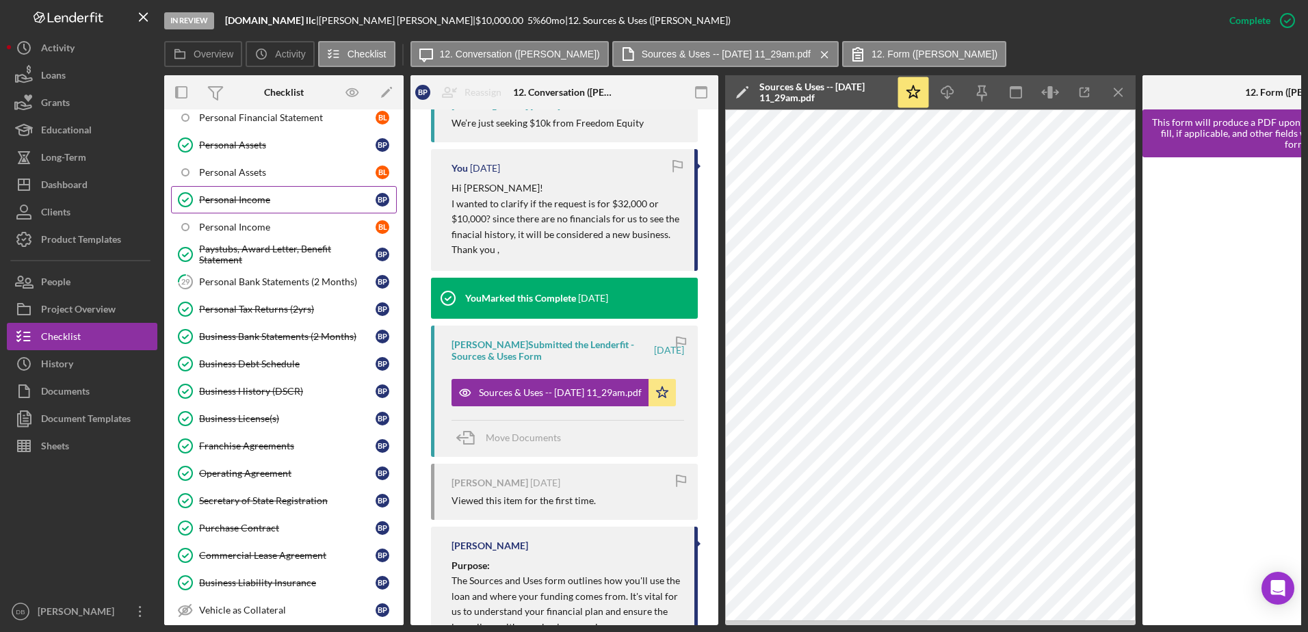
scroll to position [1456, 0]
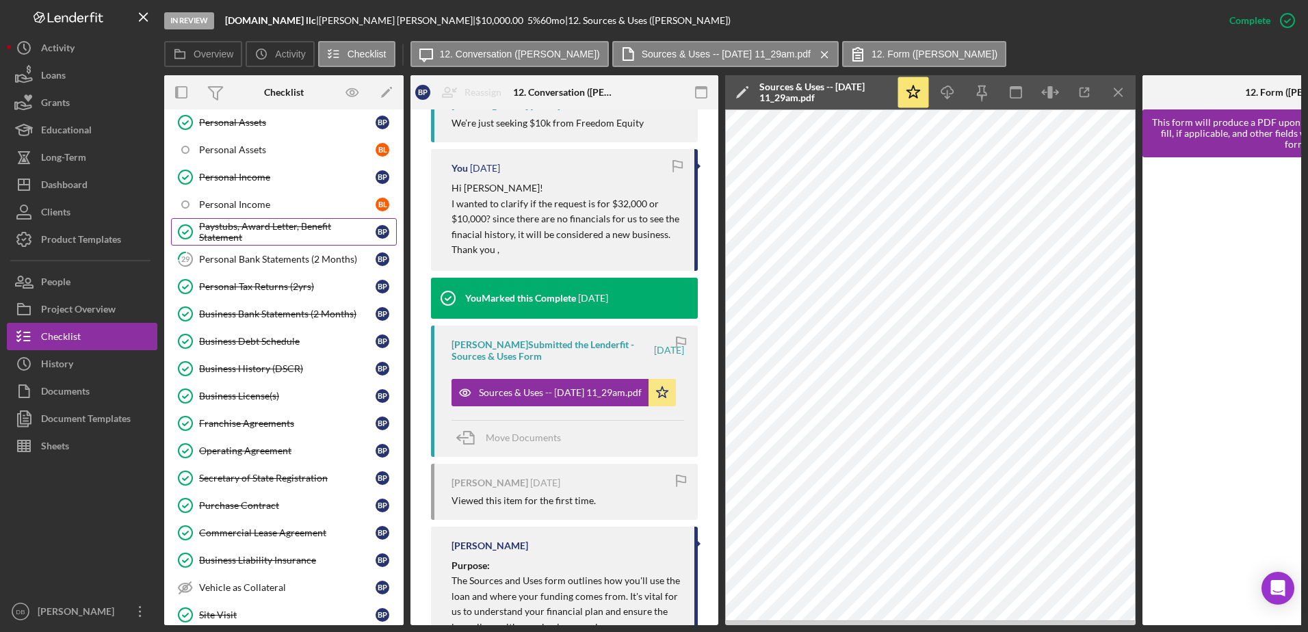
click at [293, 226] on div "Paystubs, Award Letter, Benefit Statement" at bounding box center [287, 232] width 177 height 22
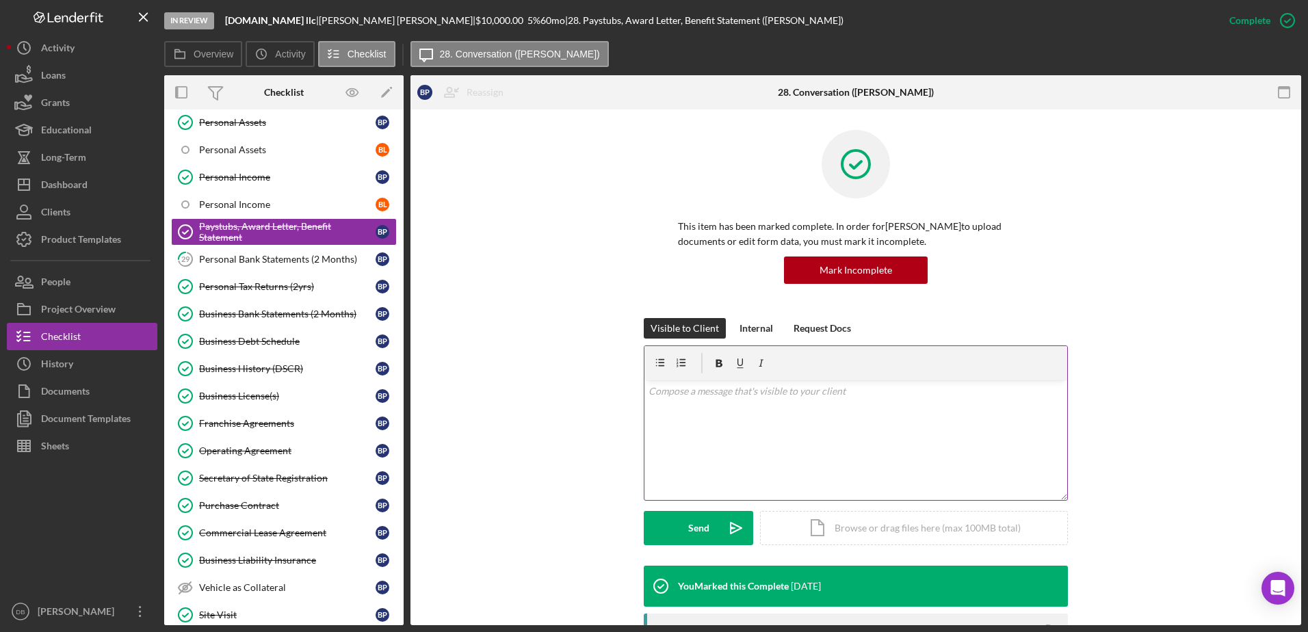
scroll to position [198, 0]
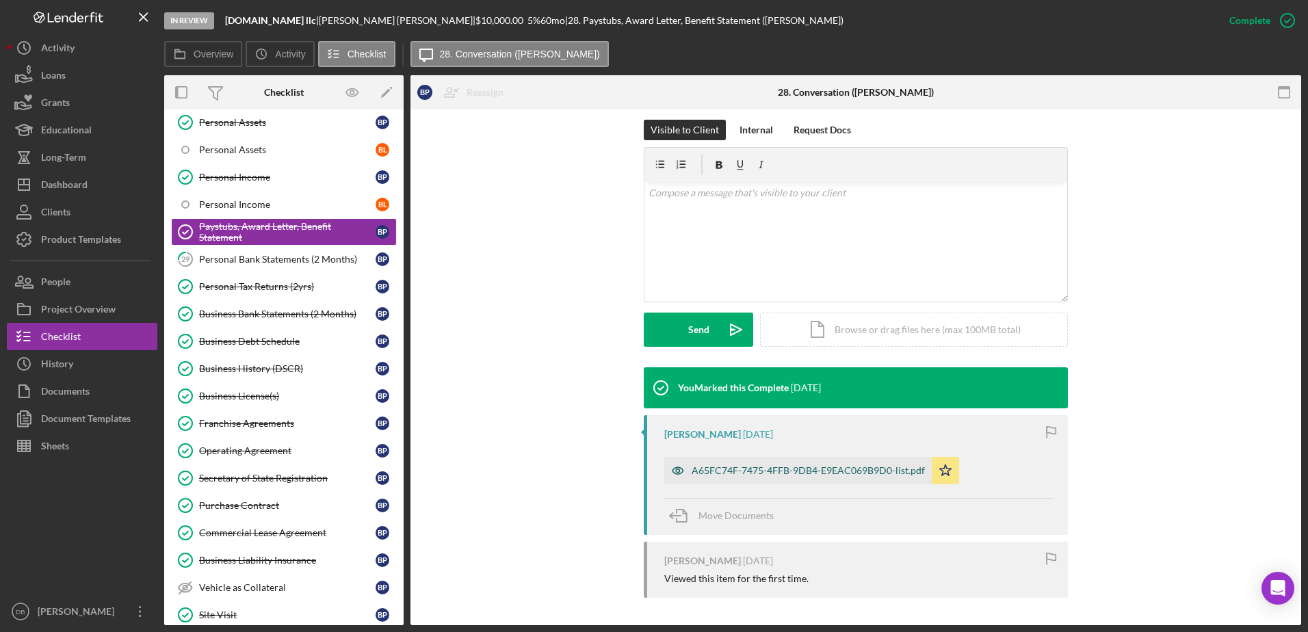
click at [773, 460] on div "A65FC74F-7475-4FFB-9DB4-E9EAC069B9D0-list.pdf" at bounding box center [798, 470] width 268 height 27
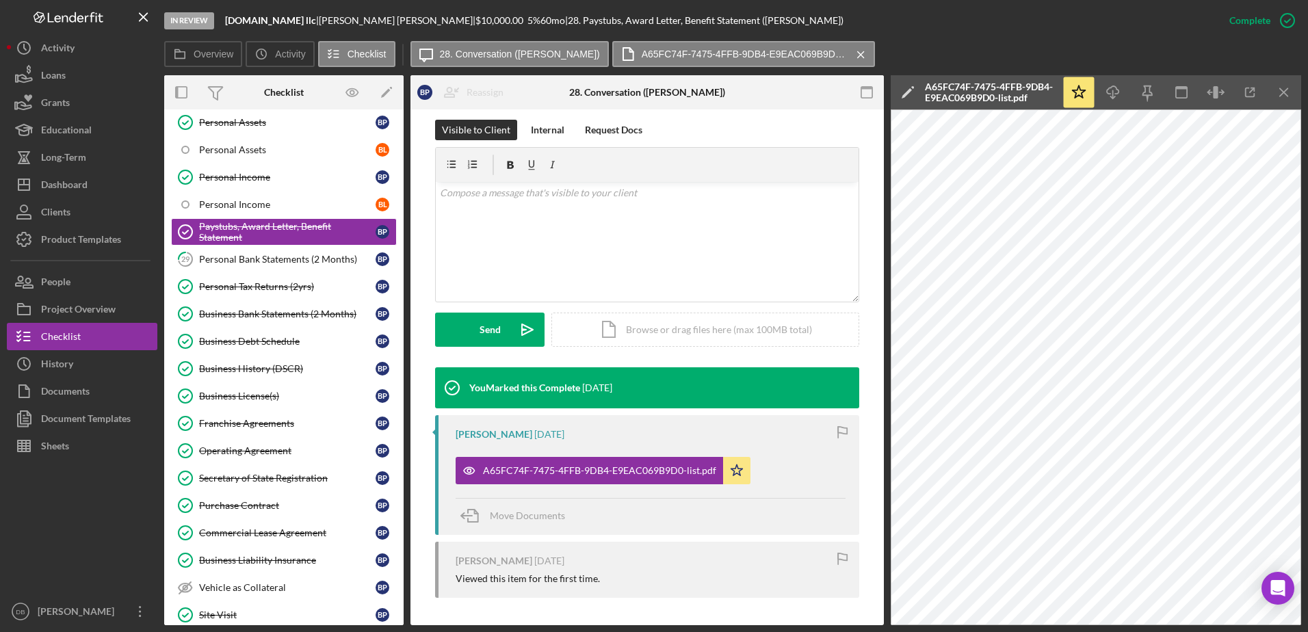
click at [861, 92] on icon "button" at bounding box center [867, 92] width 31 height 31
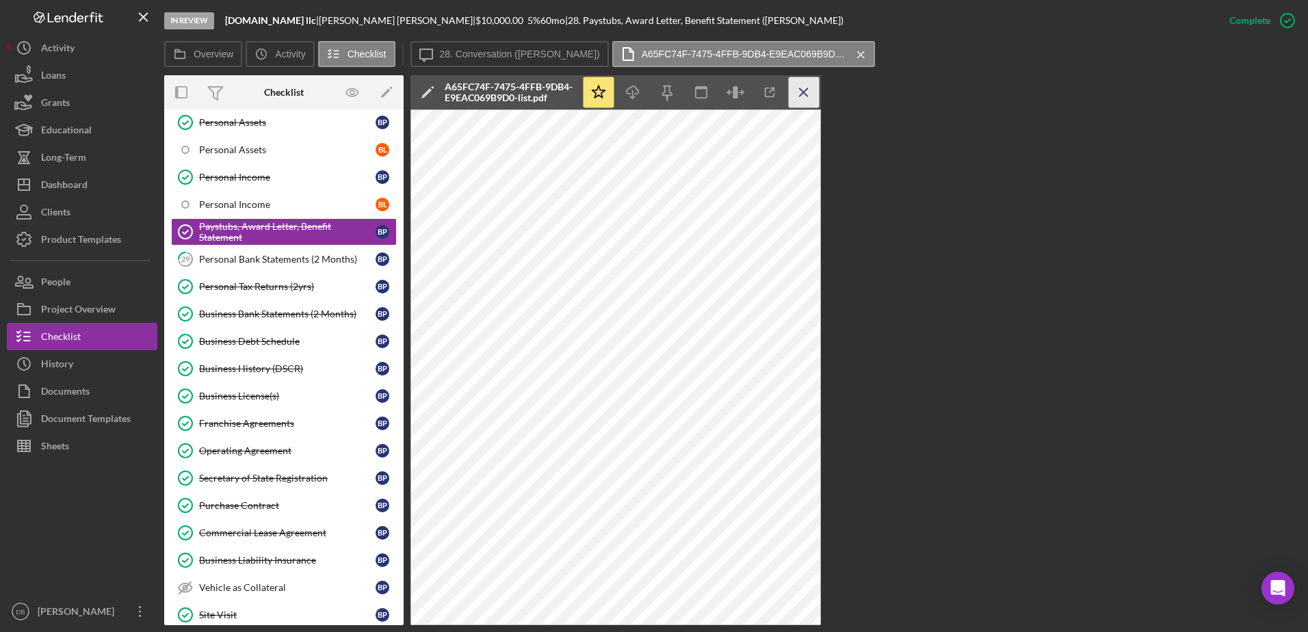
click at [800, 86] on icon "Icon/Menu Close" at bounding box center [804, 92] width 31 height 31
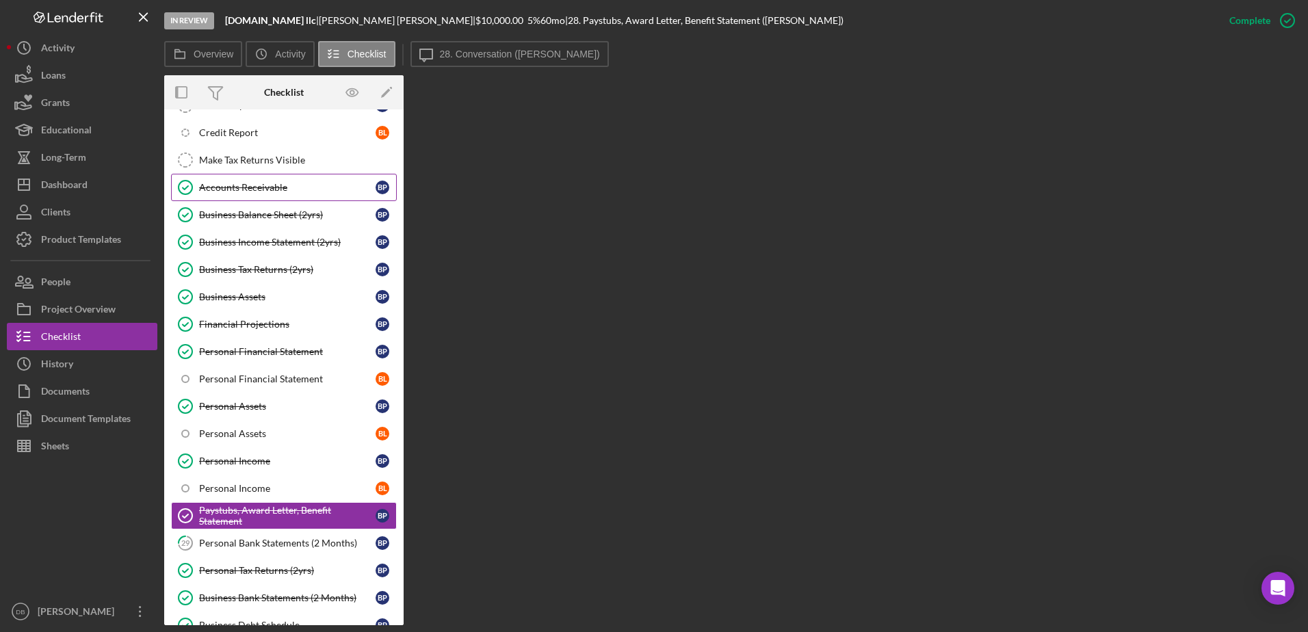
scroll to position [967, 0]
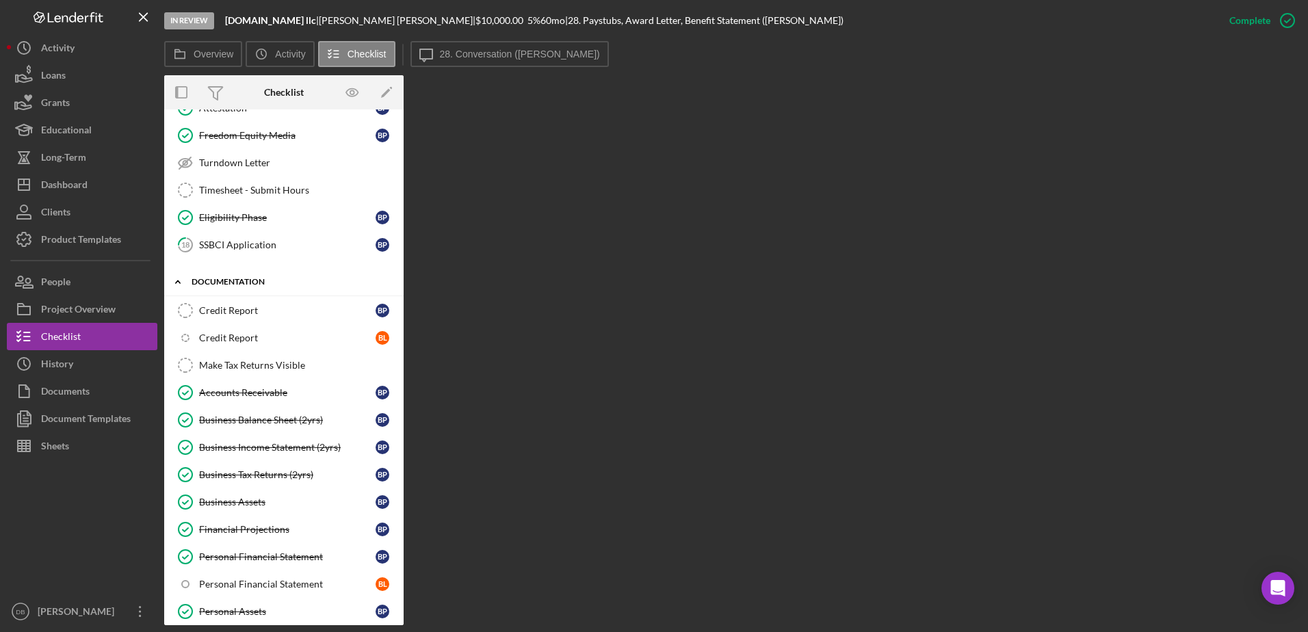
click at [208, 281] on div "Documentation" at bounding box center [289, 282] width 195 height 8
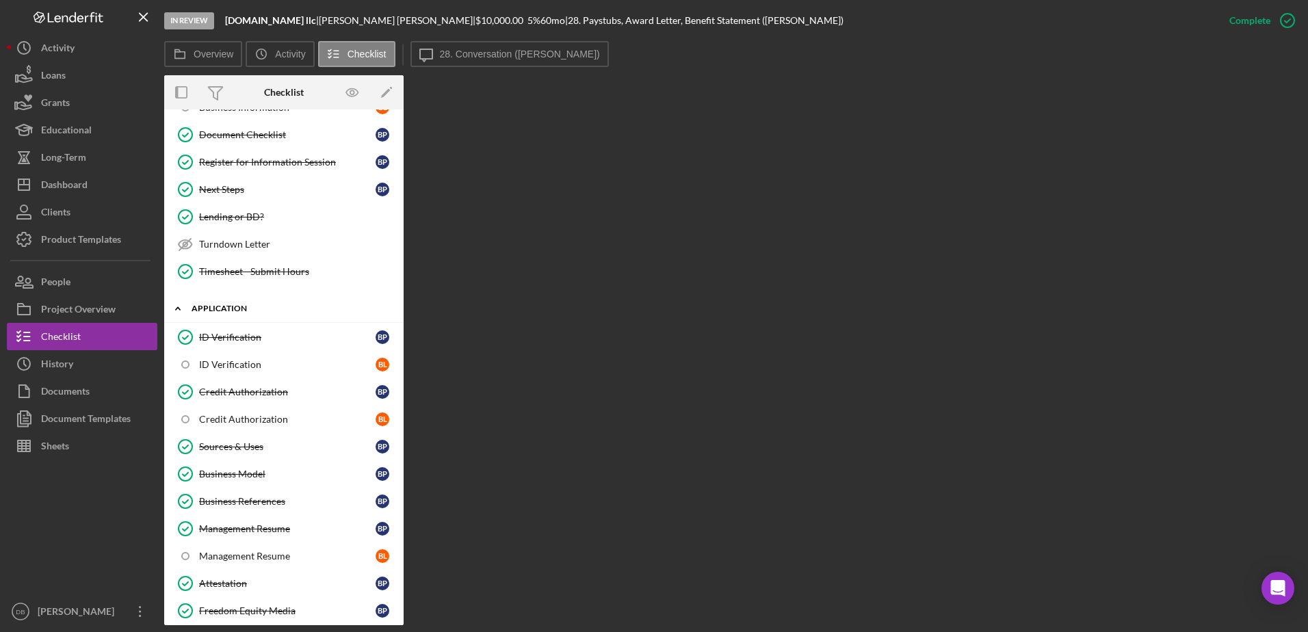
scroll to position [426, 0]
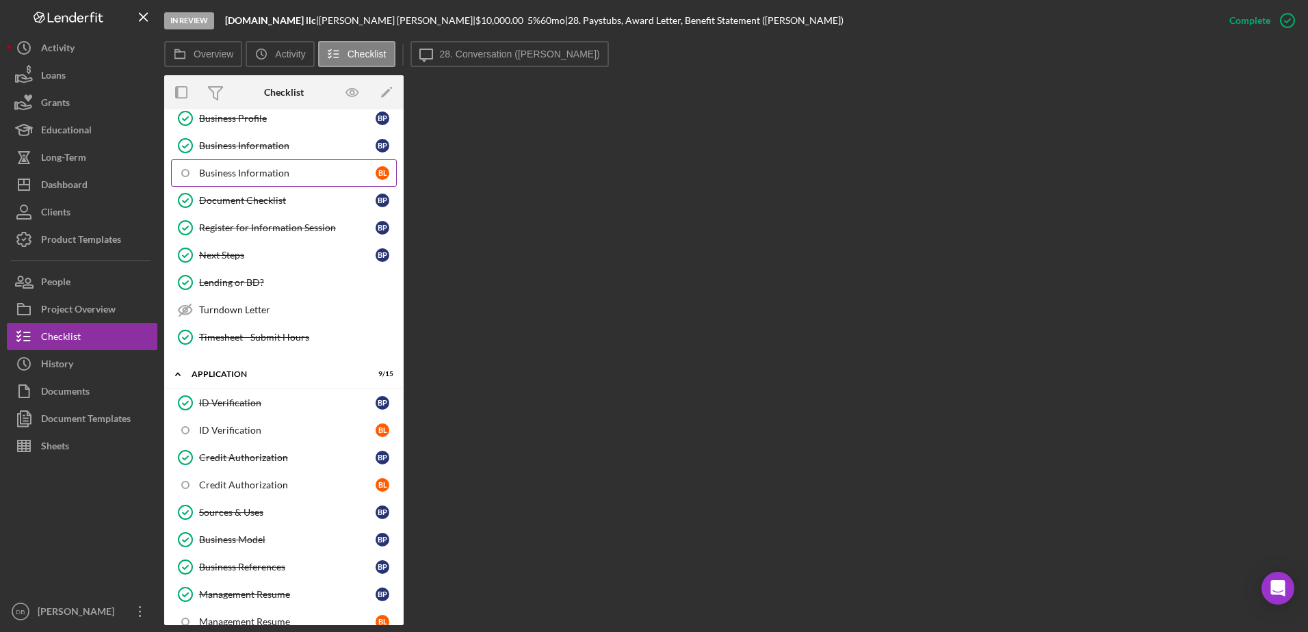
click at [292, 159] on link "Business Information [PERSON_NAME]" at bounding box center [284, 172] width 226 height 27
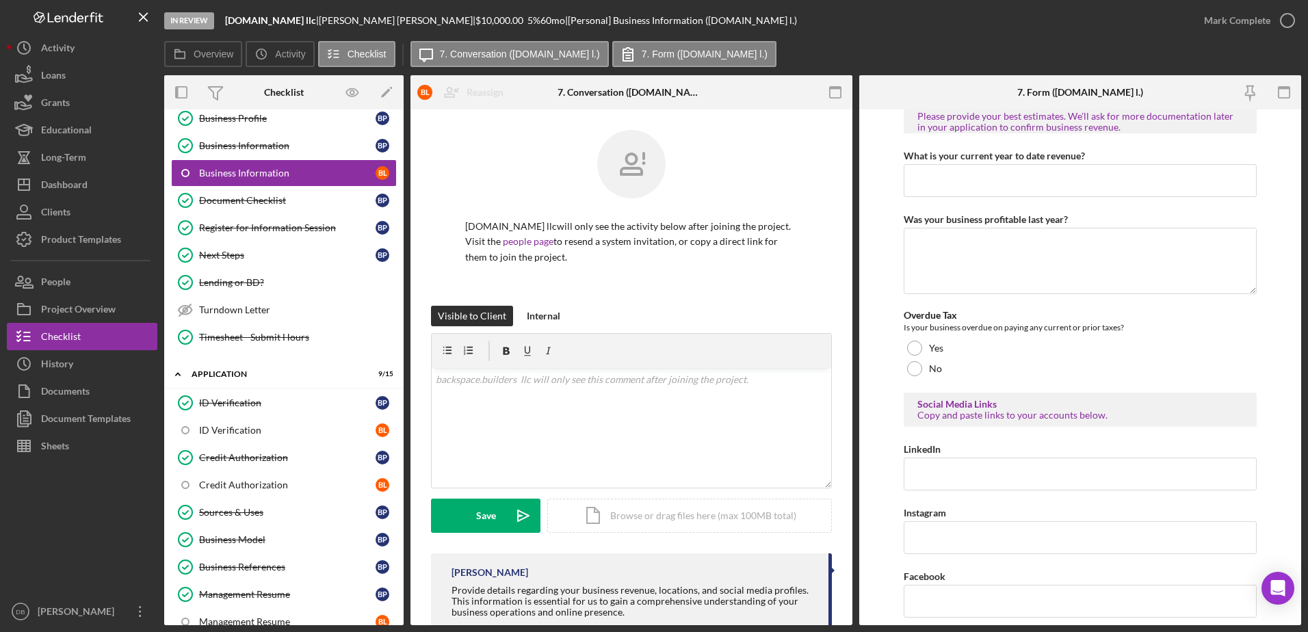
scroll to position [517, 0]
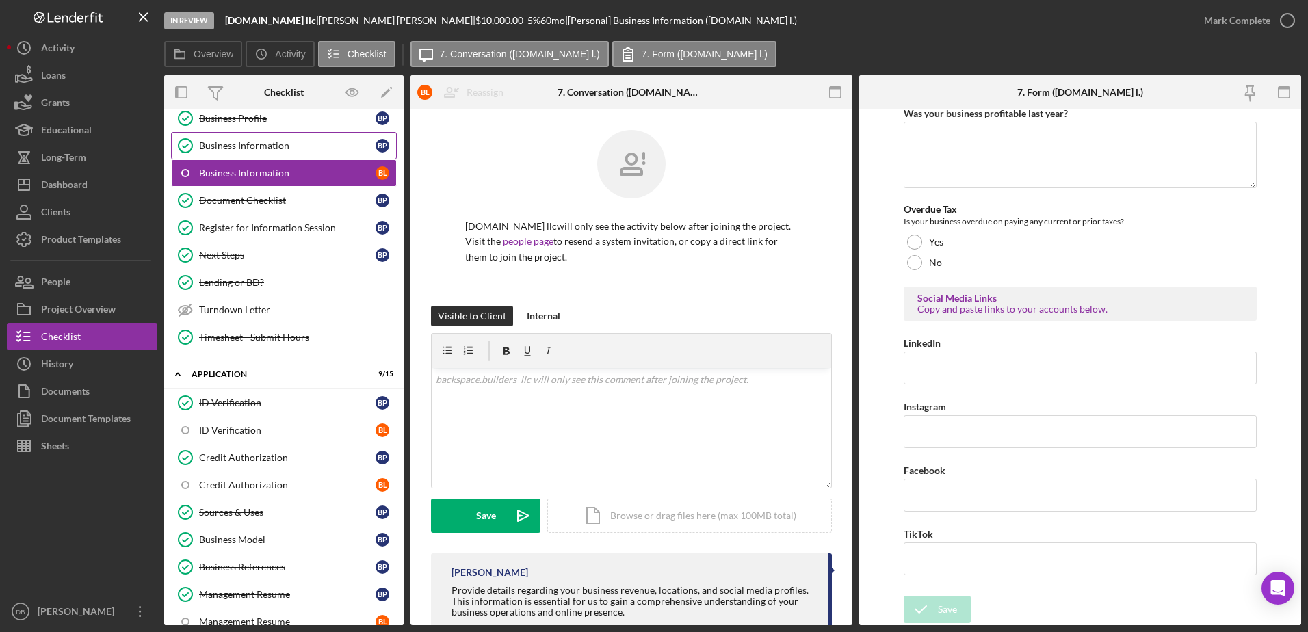
click at [243, 155] on link "Business Information Business Information B P" at bounding box center [284, 145] width 226 height 27
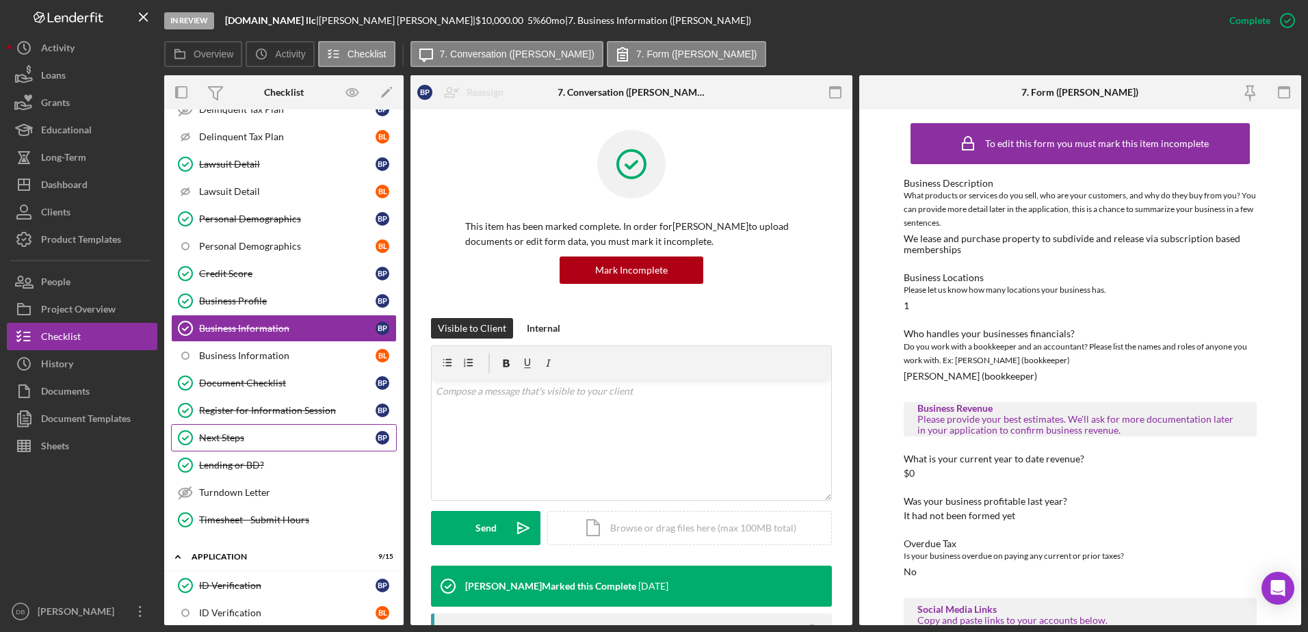
scroll to position [220, 0]
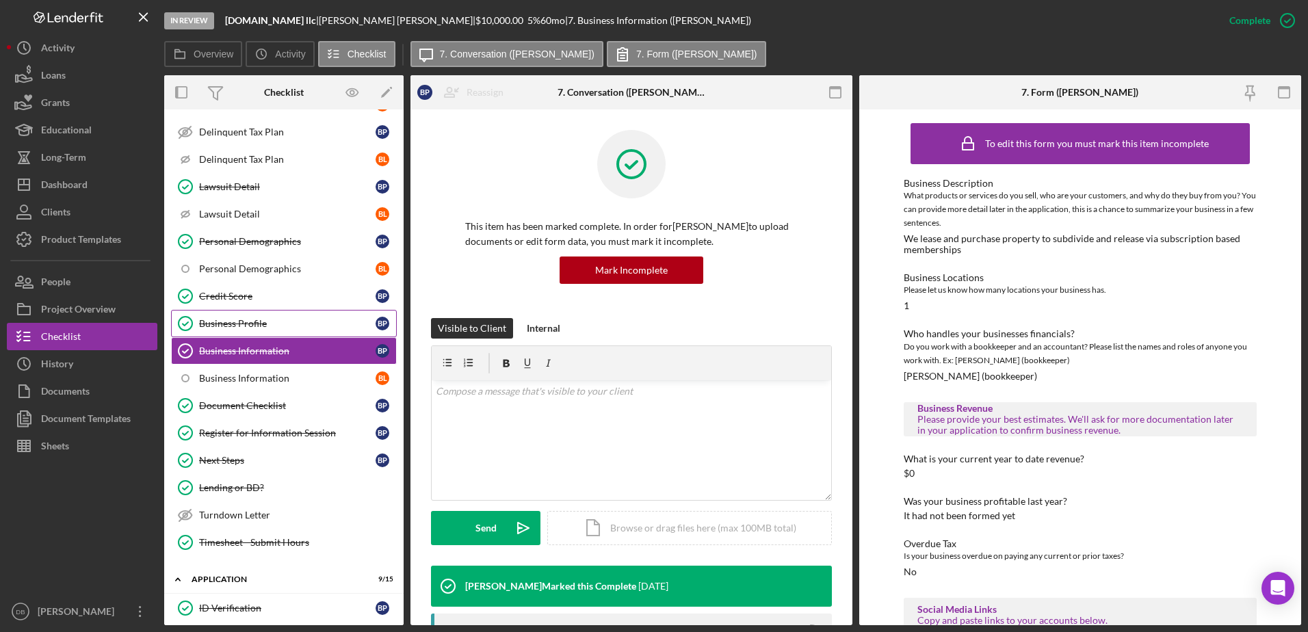
click at [251, 312] on link "Business Profile Business Profile B P" at bounding box center [284, 323] width 226 height 27
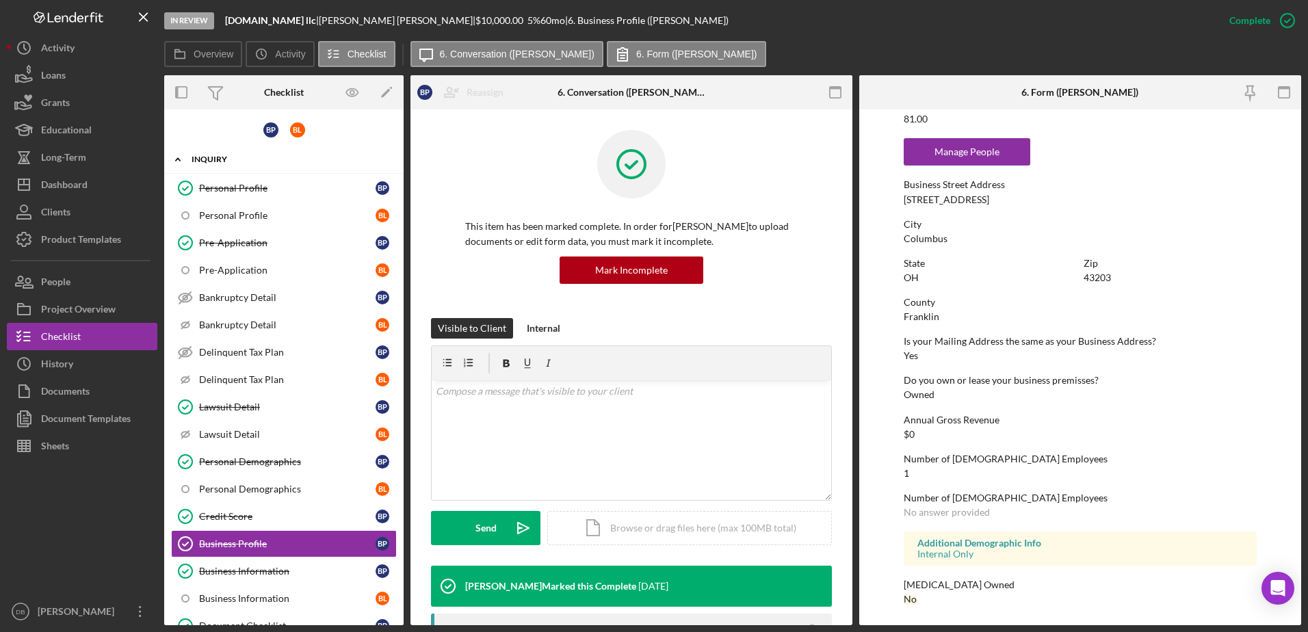
click at [203, 160] on div "Inquiry" at bounding box center [289, 159] width 195 height 8
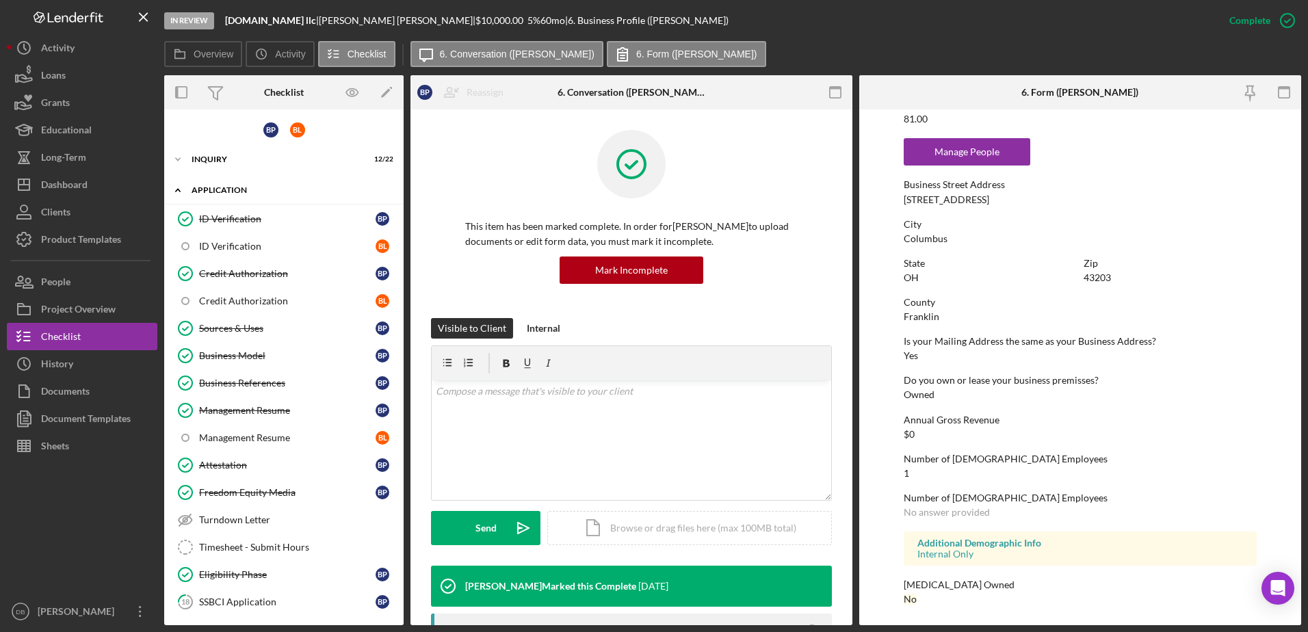
click at [207, 179] on div "Icon/Expander Application 9 / 15" at bounding box center [283, 191] width 239 height 28
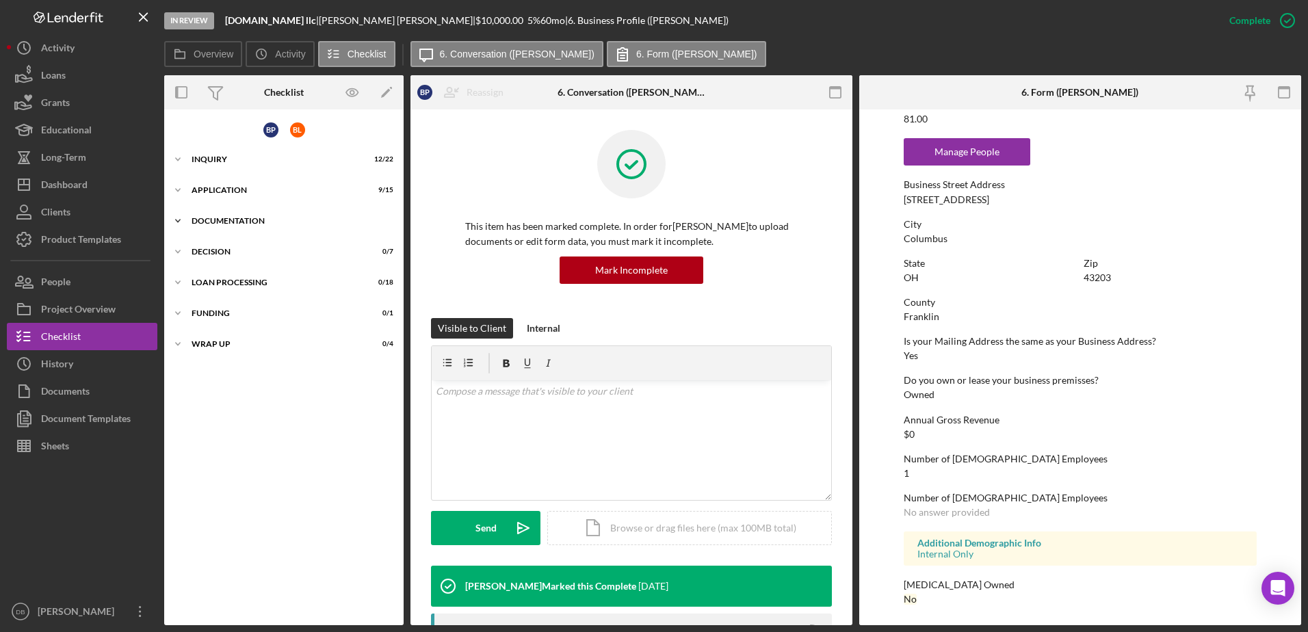
click at [212, 229] on div "Icon/Expander Documentation 22 / 32" at bounding box center [283, 220] width 239 height 27
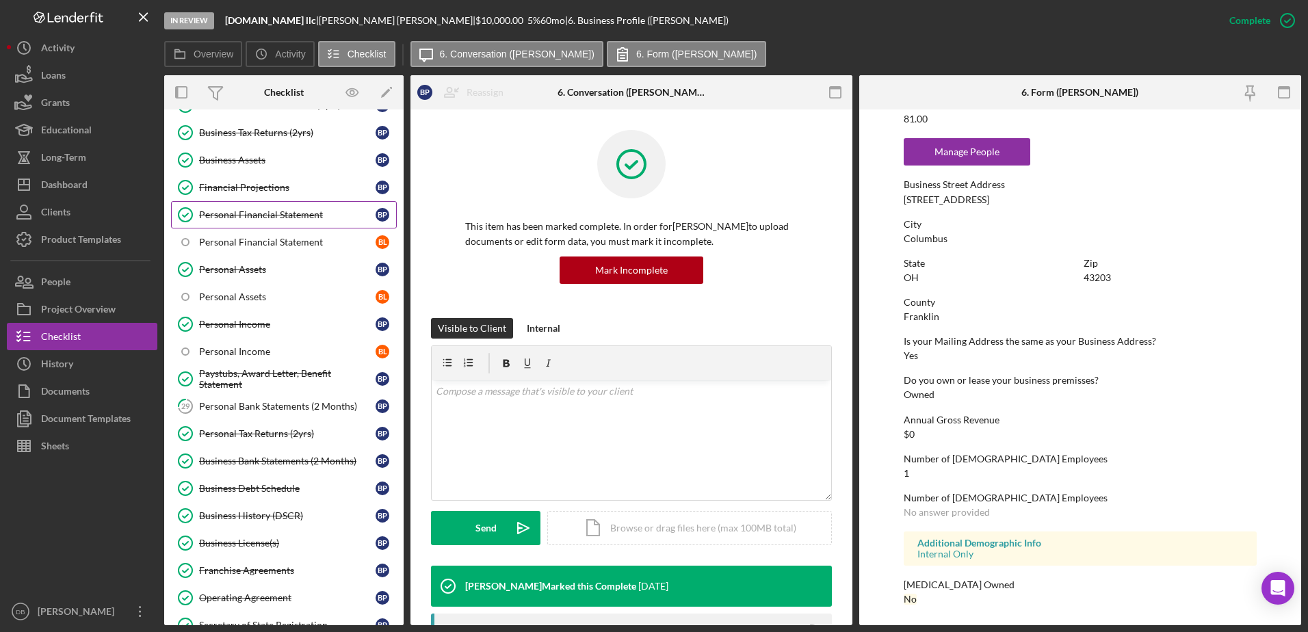
scroll to position [342, 0]
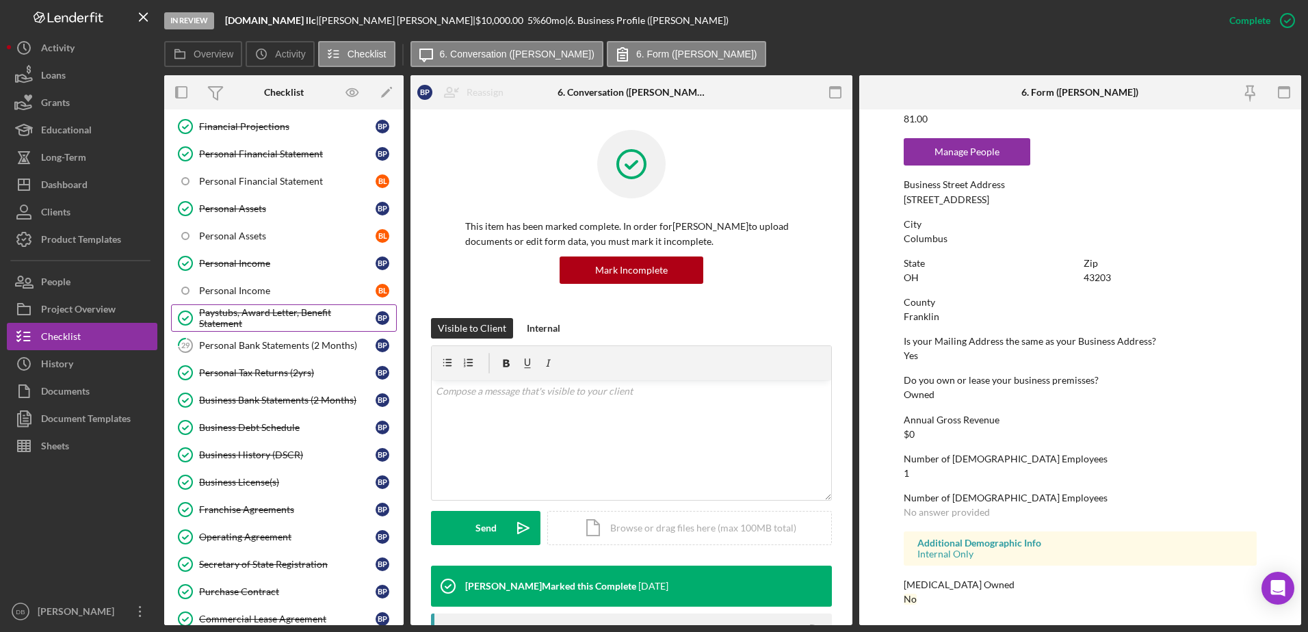
click at [273, 306] on link "Paystubs, Award Letter, Benefit Statement Paystubs, Award Letter, Benefit State…" at bounding box center [284, 317] width 226 height 27
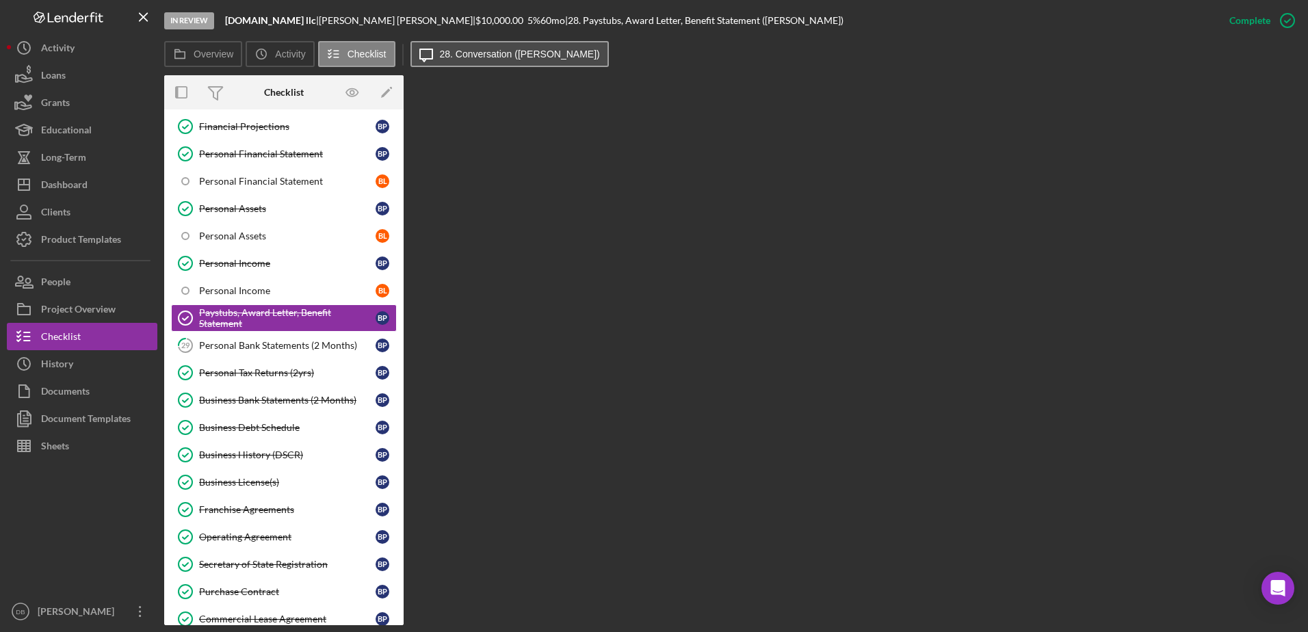
click at [473, 56] on label "28. Conversation ([PERSON_NAME])" at bounding box center [520, 54] width 160 height 11
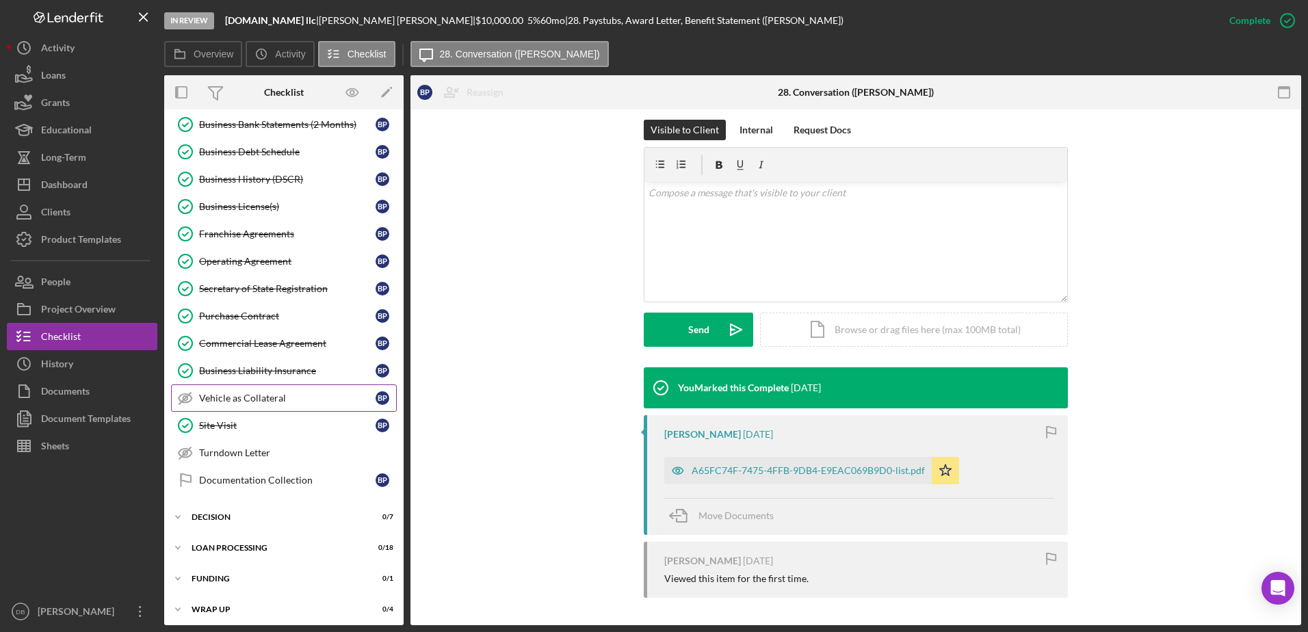
scroll to position [623, 0]
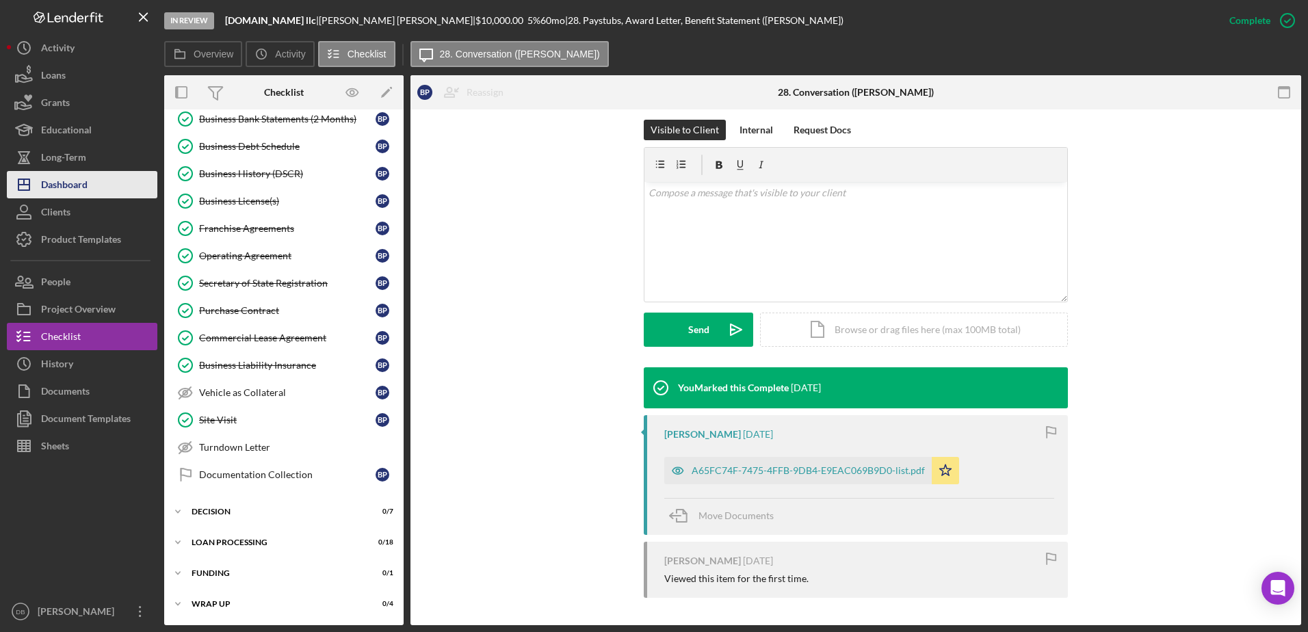
click at [66, 196] on div "Dashboard" at bounding box center [64, 186] width 47 height 31
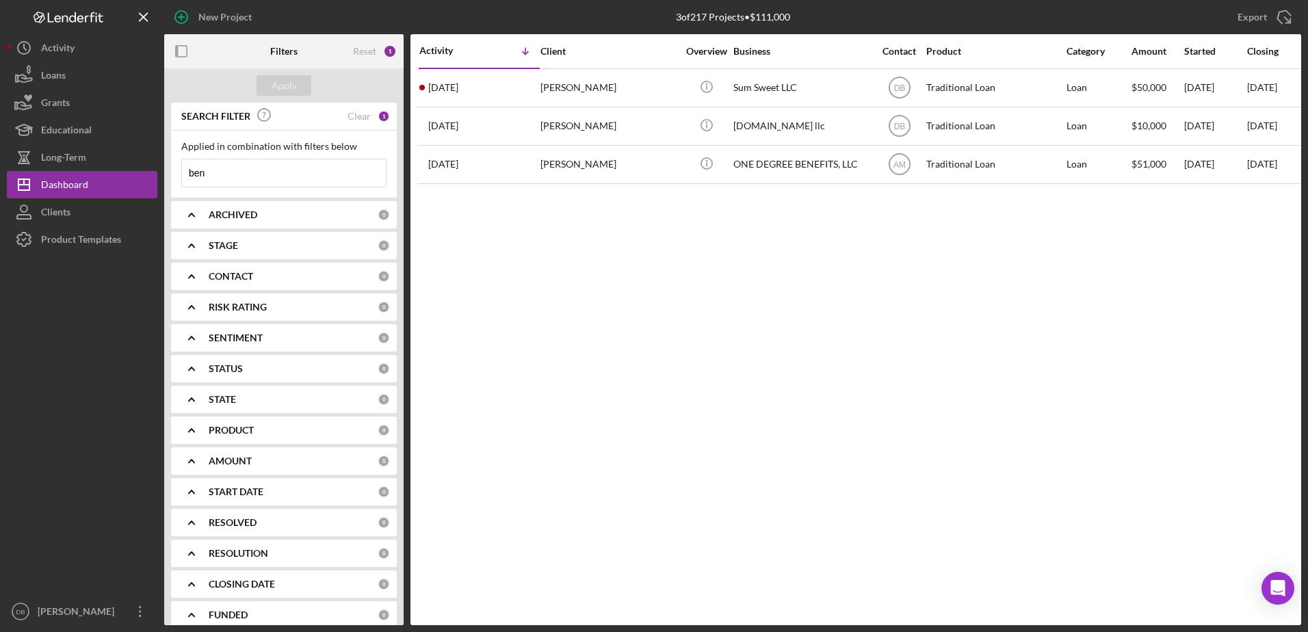
click at [309, 170] on input "ben" at bounding box center [284, 172] width 204 height 27
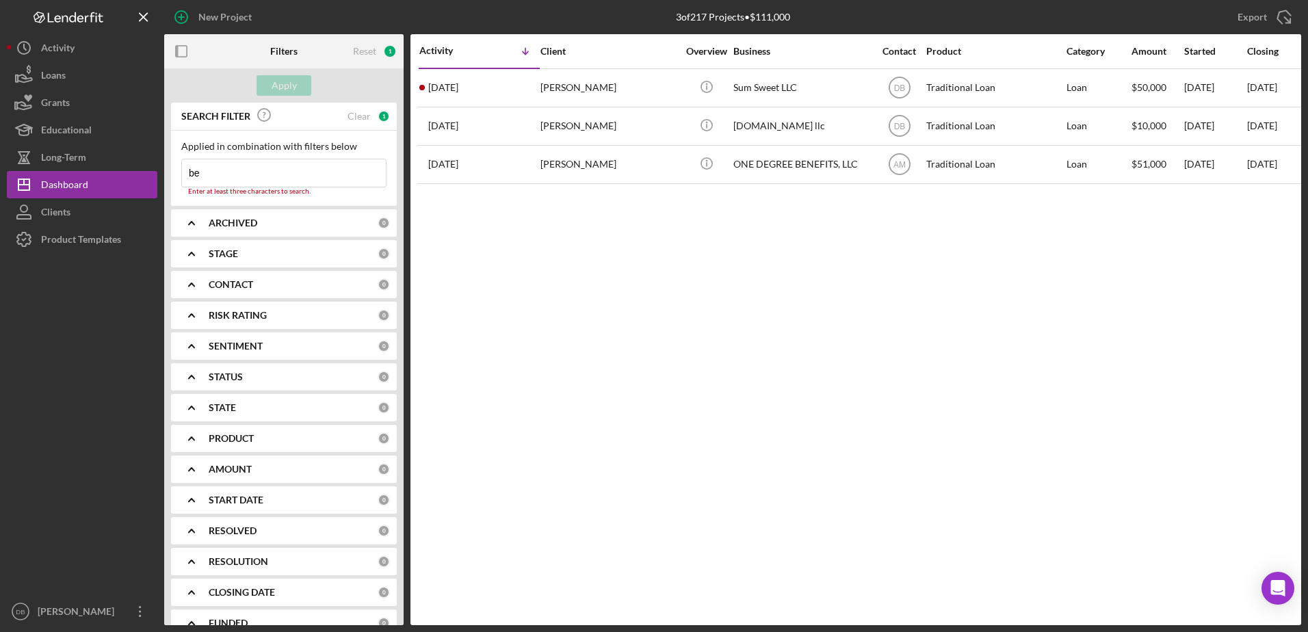
type input "b"
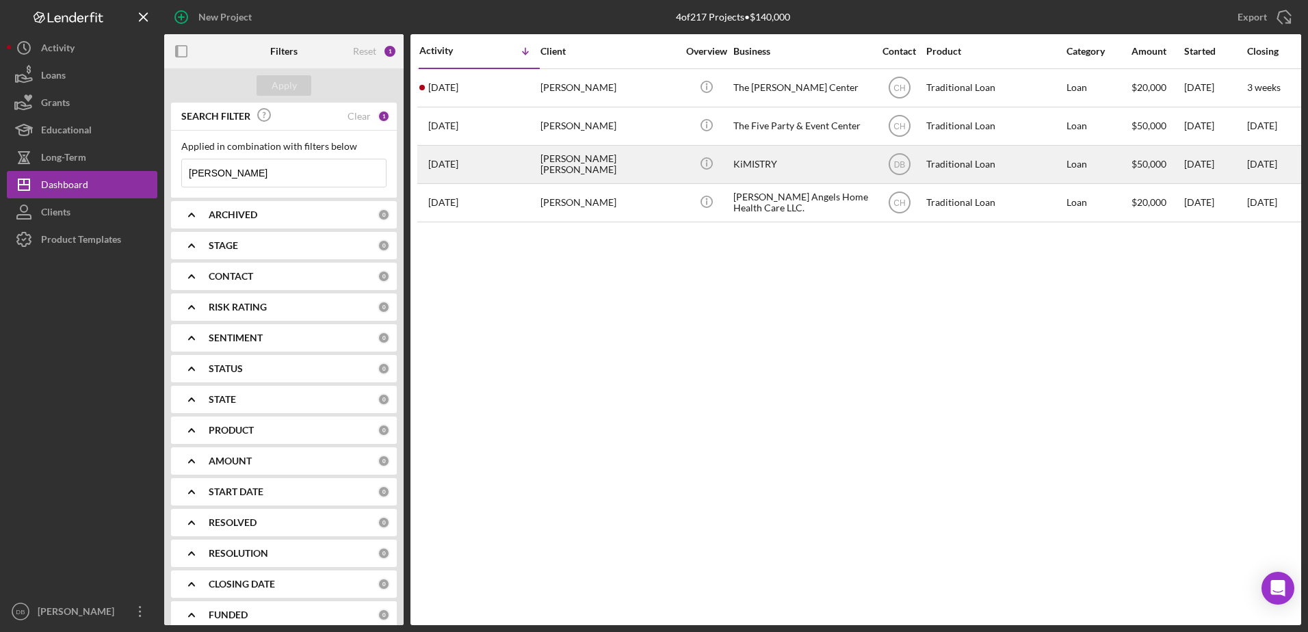
type input "[PERSON_NAME]"
click at [551, 167] on div "[PERSON_NAME] [PERSON_NAME]" at bounding box center [608, 164] width 137 height 36
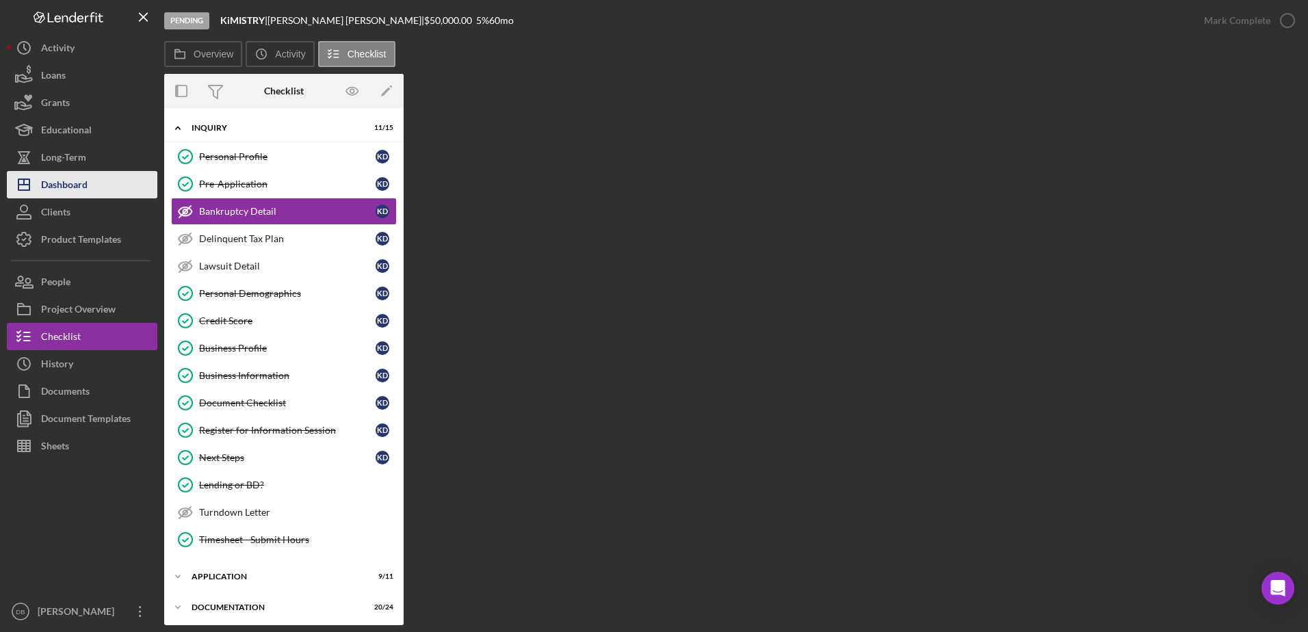
click at [81, 187] on div "Dashboard" at bounding box center [64, 186] width 47 height 31
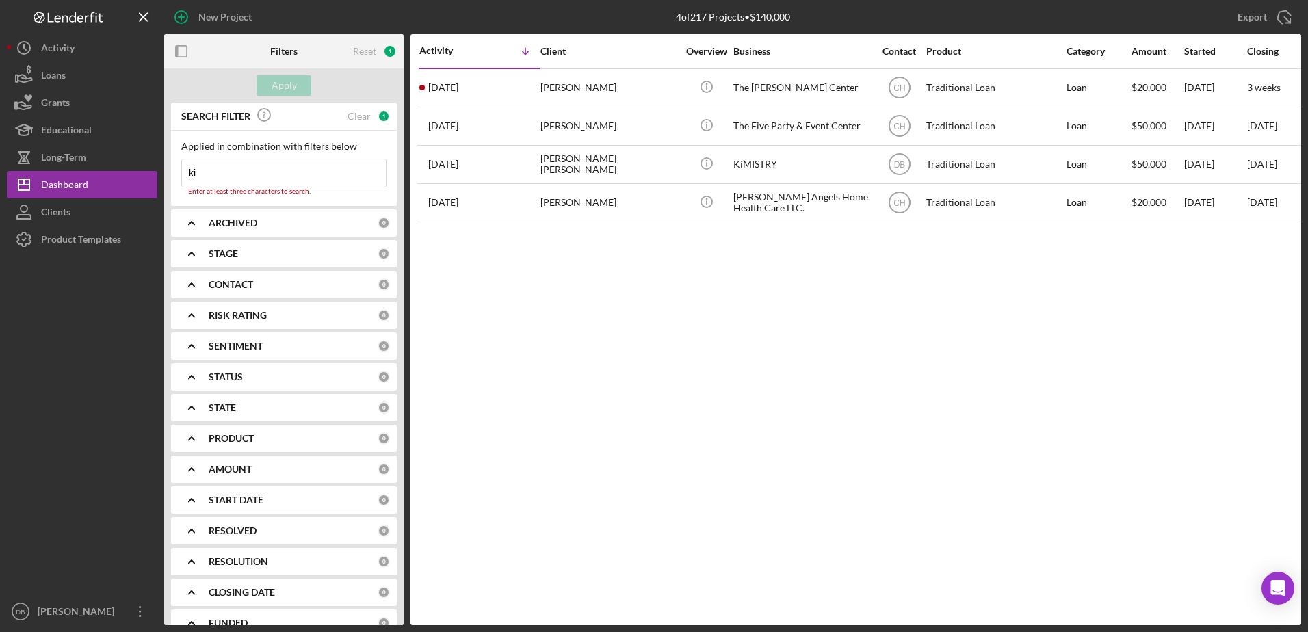
type input "k"
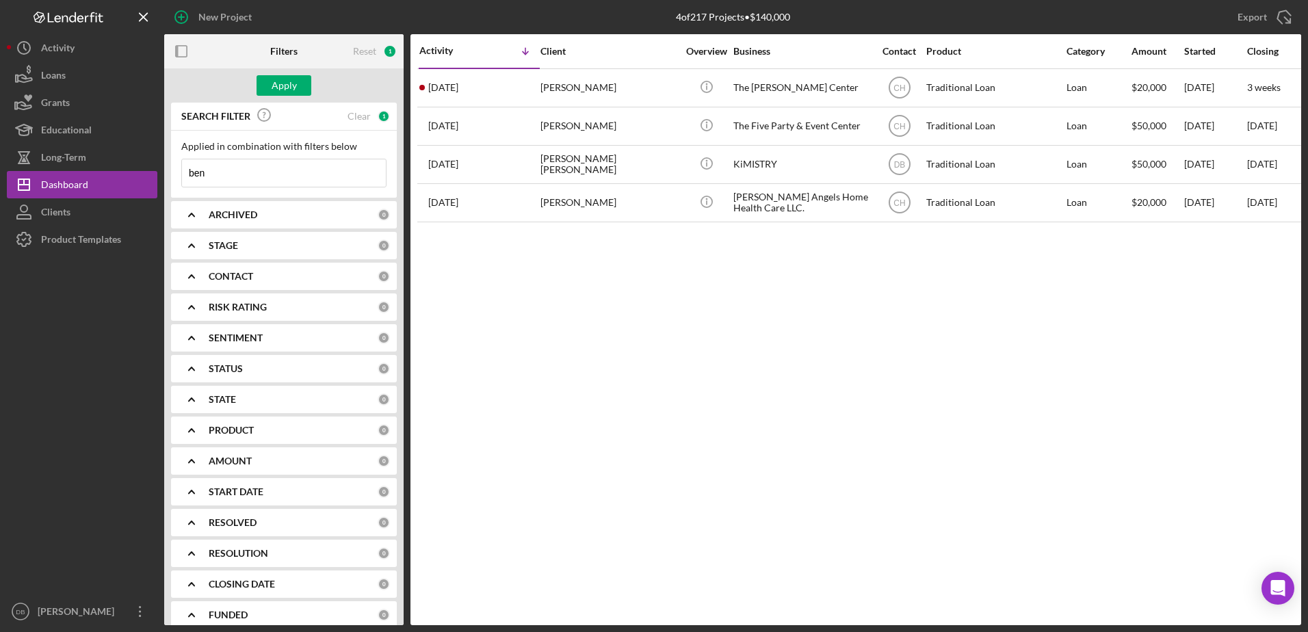
type input "[PERSON_NAME]"
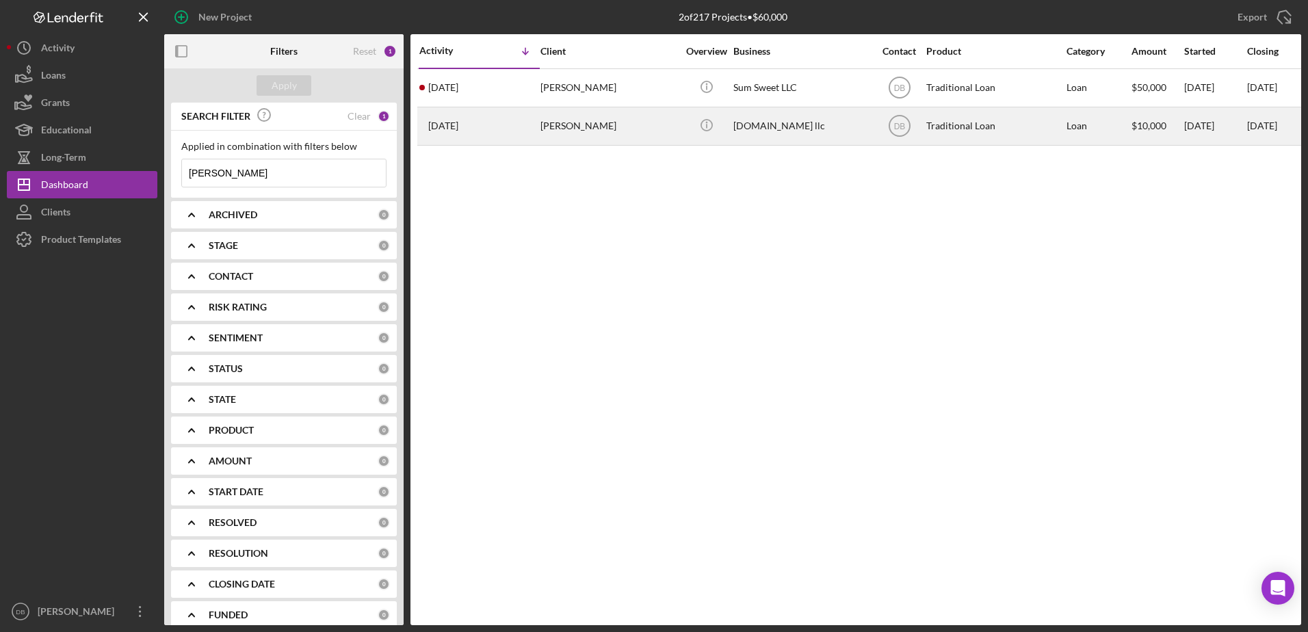
click at [634, 127] on div "[PERSON_NAME]" at bounding box center [608, 126] width 137 height 36
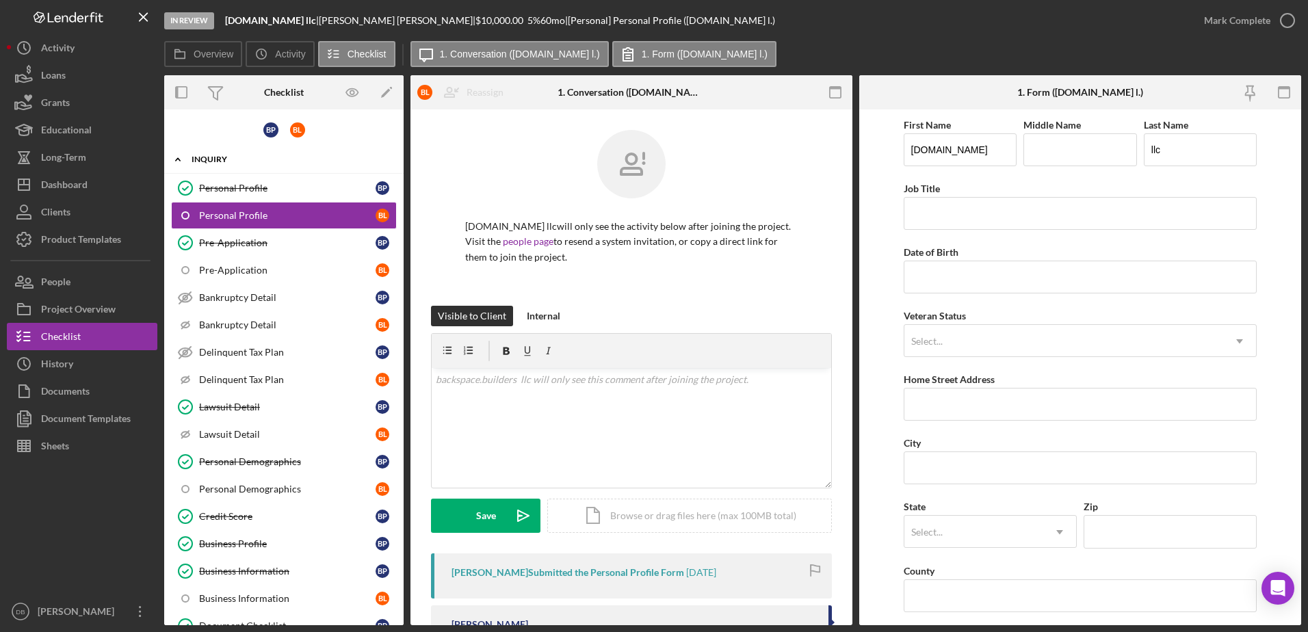
click at [241, 166] on div "Icon/Expander Inquiry 12 / 22" at bounding box center [283, 160] width 239 height 28
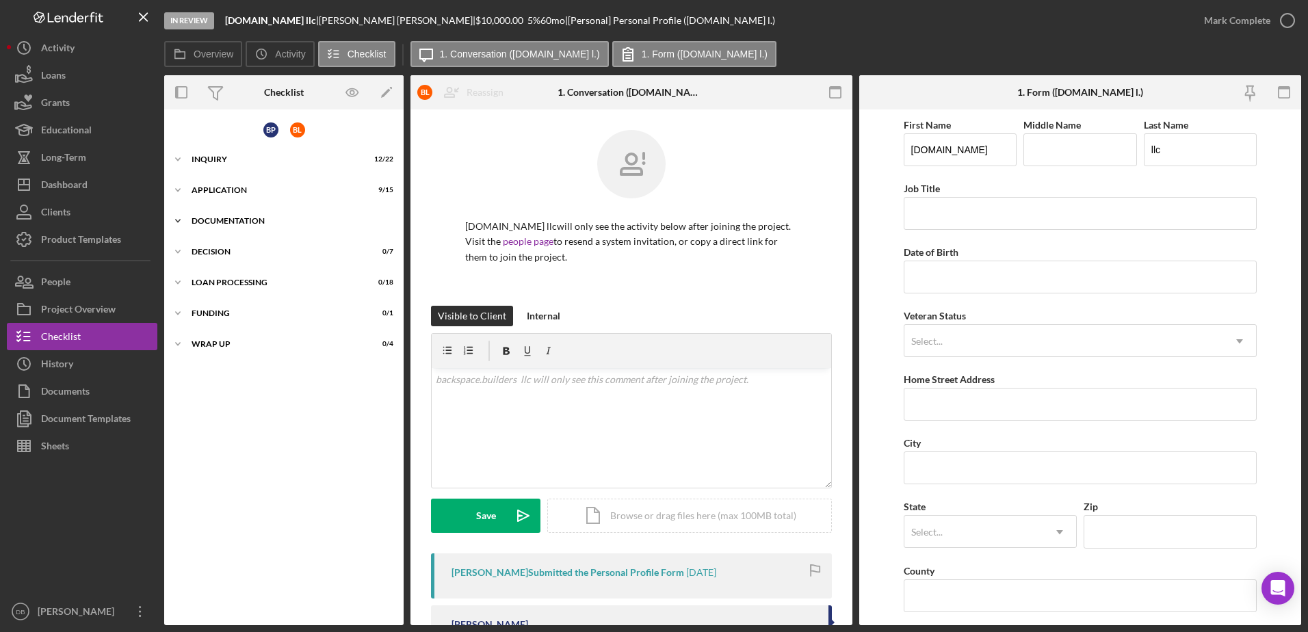
click at [239, 222] on div "Documentation" at bounding box center [289, 221] width 195 height 8
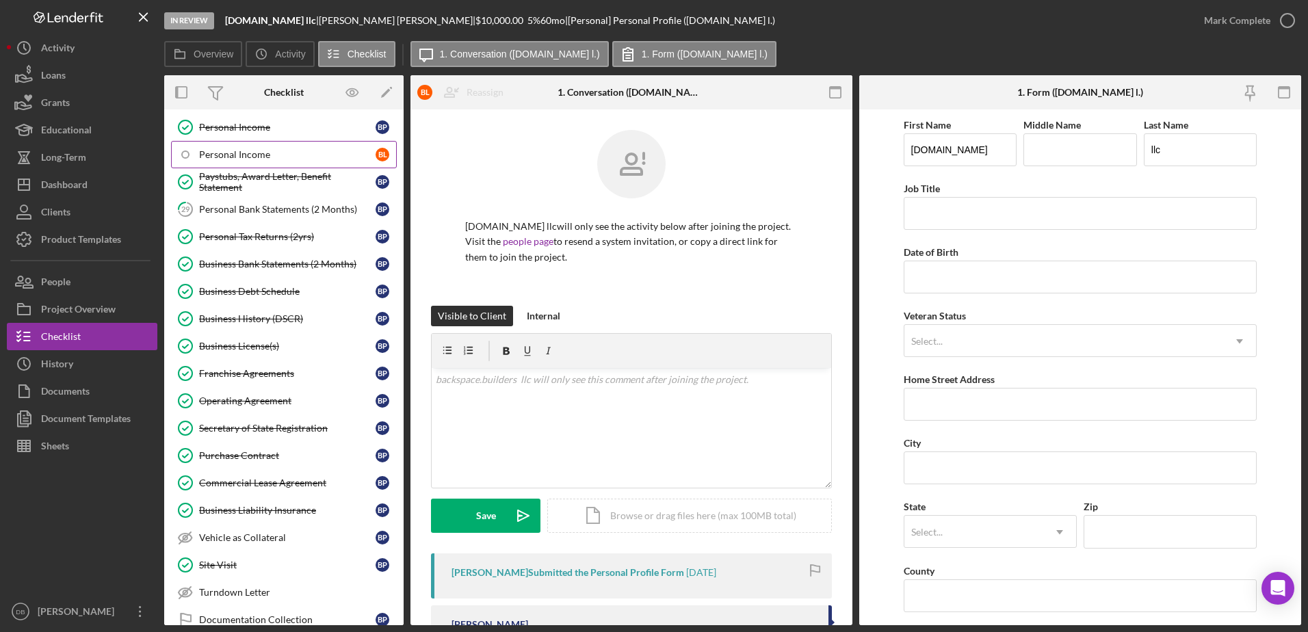
scroll to position [479, 0]
click at [267, 272] on link "Business Bank Statements (2 Months) Business Bank Statements (2 Months) B P" at bounding box center [284, 263] width 226 height 27
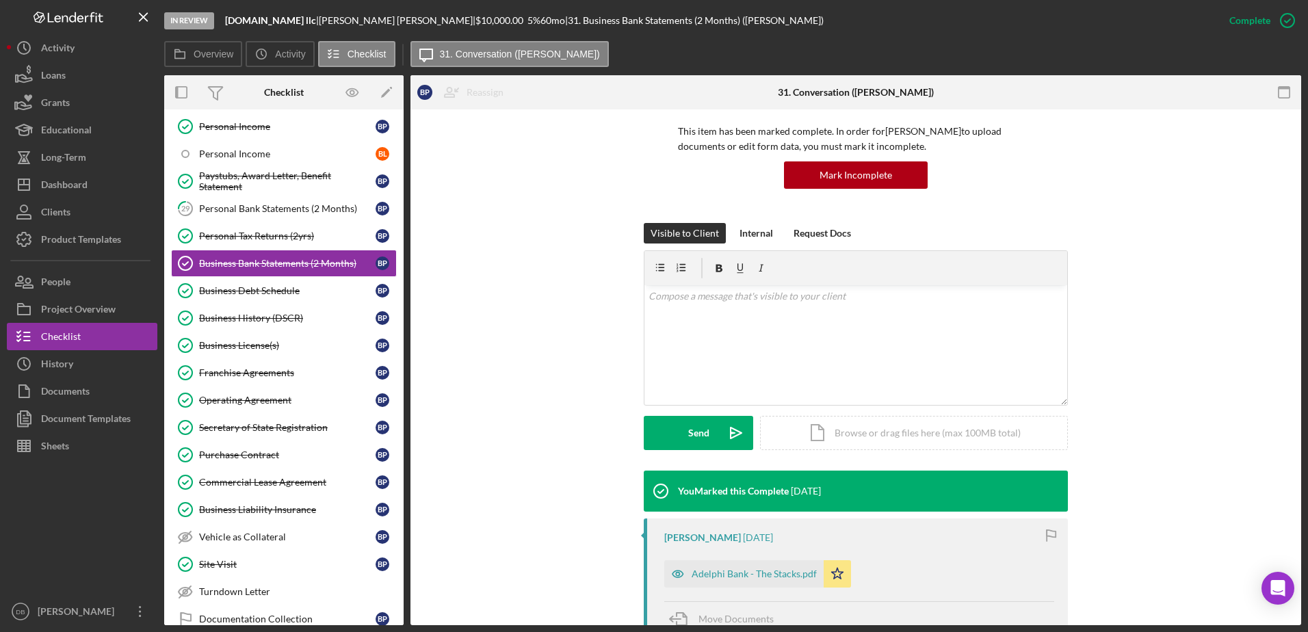
scroll to position [342, 0]
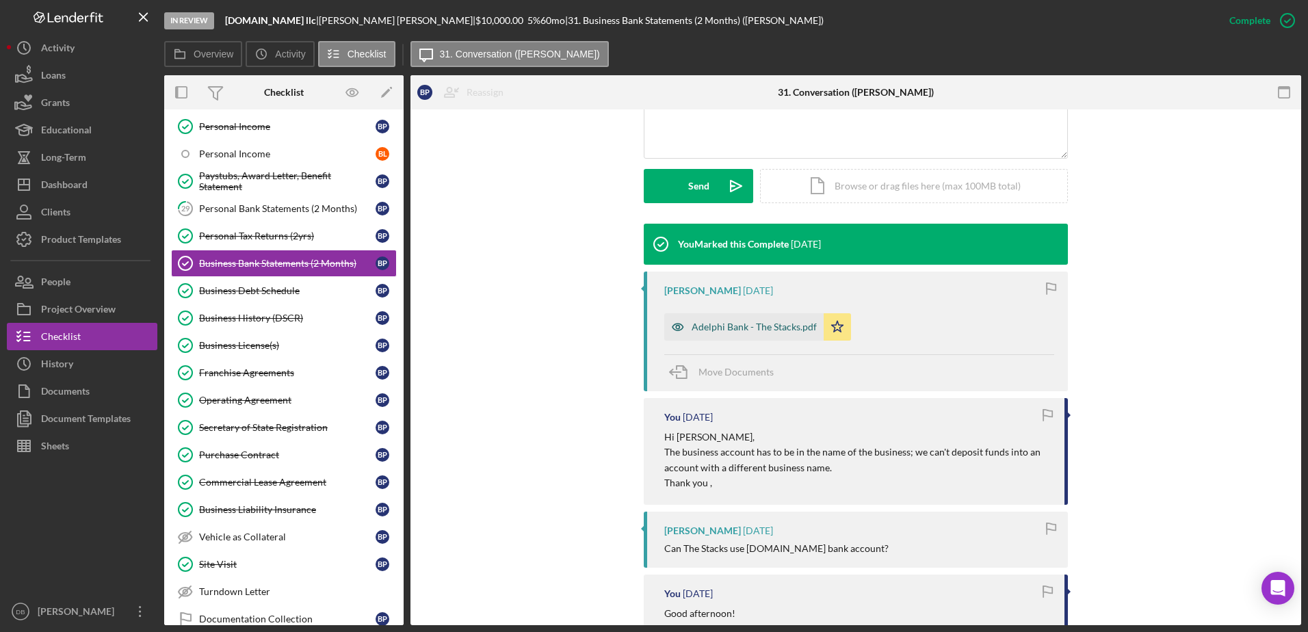
click at [748, 329] on div "Adelphi Bank - The Stacks.pdf" at bounding box center [754, 327] width 125 height 11
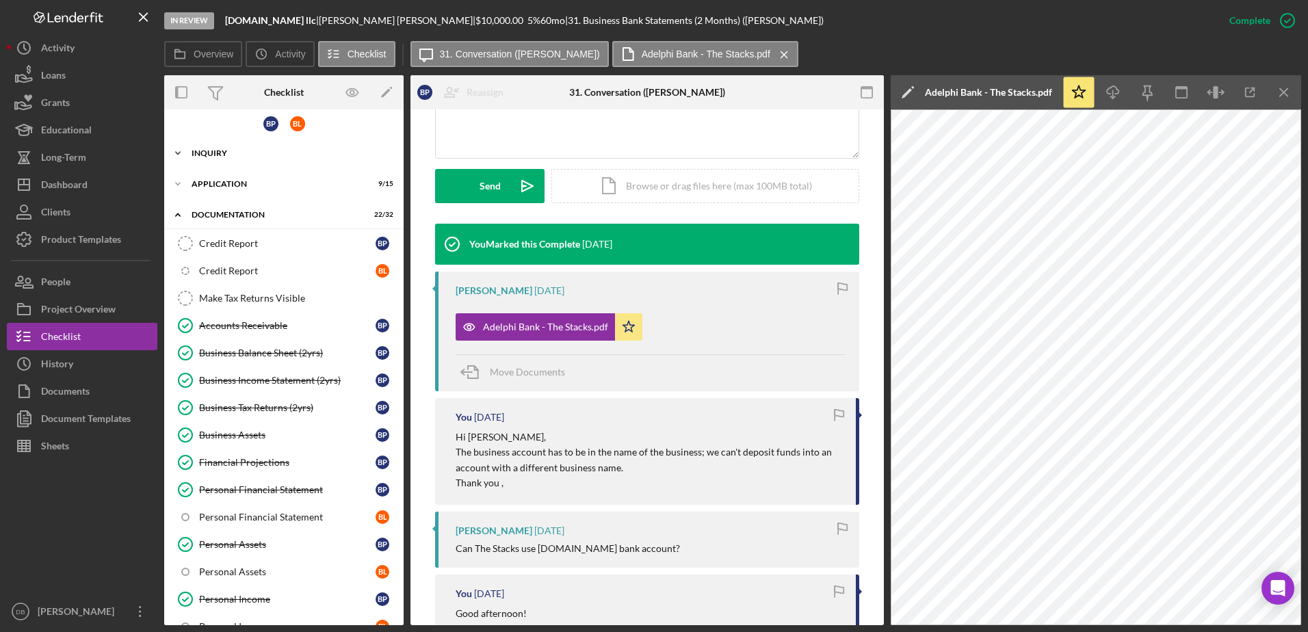
scroll to position [0, 0]
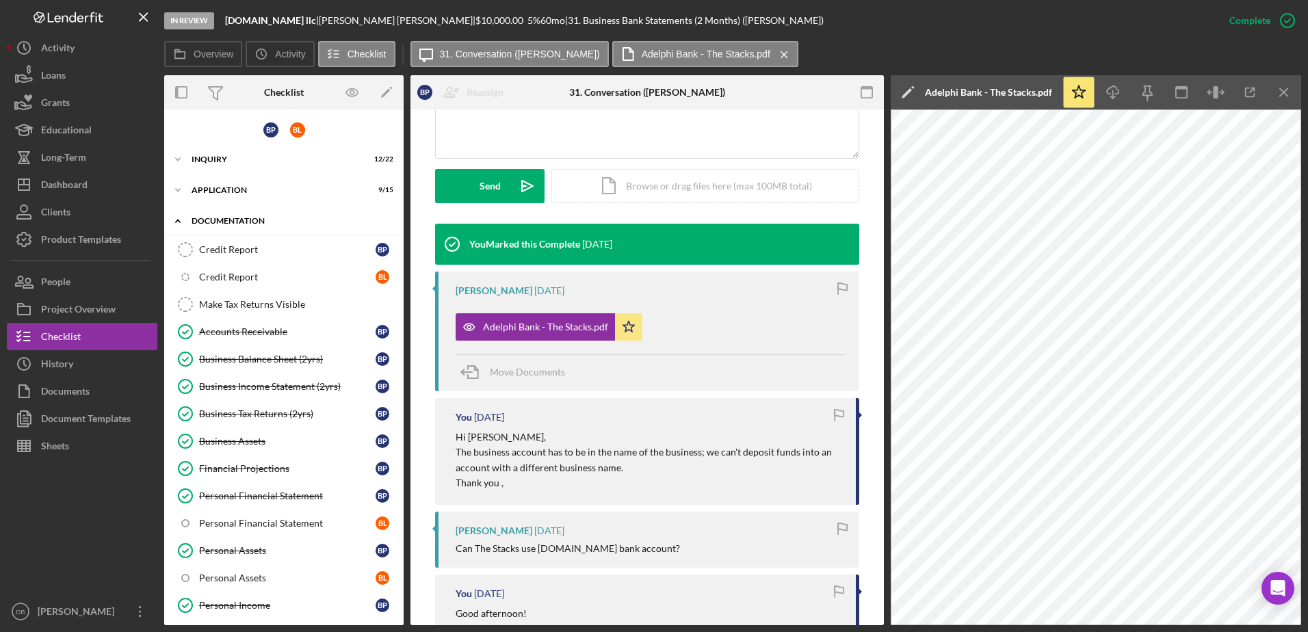
click at [211, 219] on div "Documentation" at bounding box center [289, 221] width 195 height 8
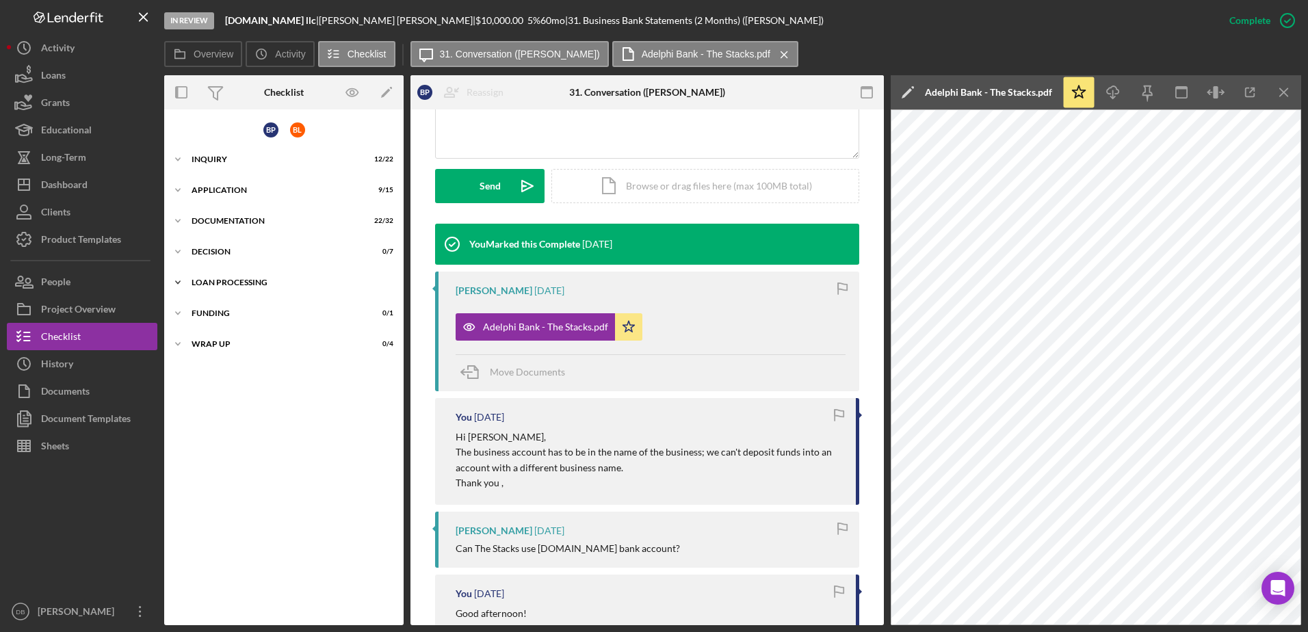
click at [224, 281] on div "Loan Processing" at bounding box center [289, 282] width 195 height 8
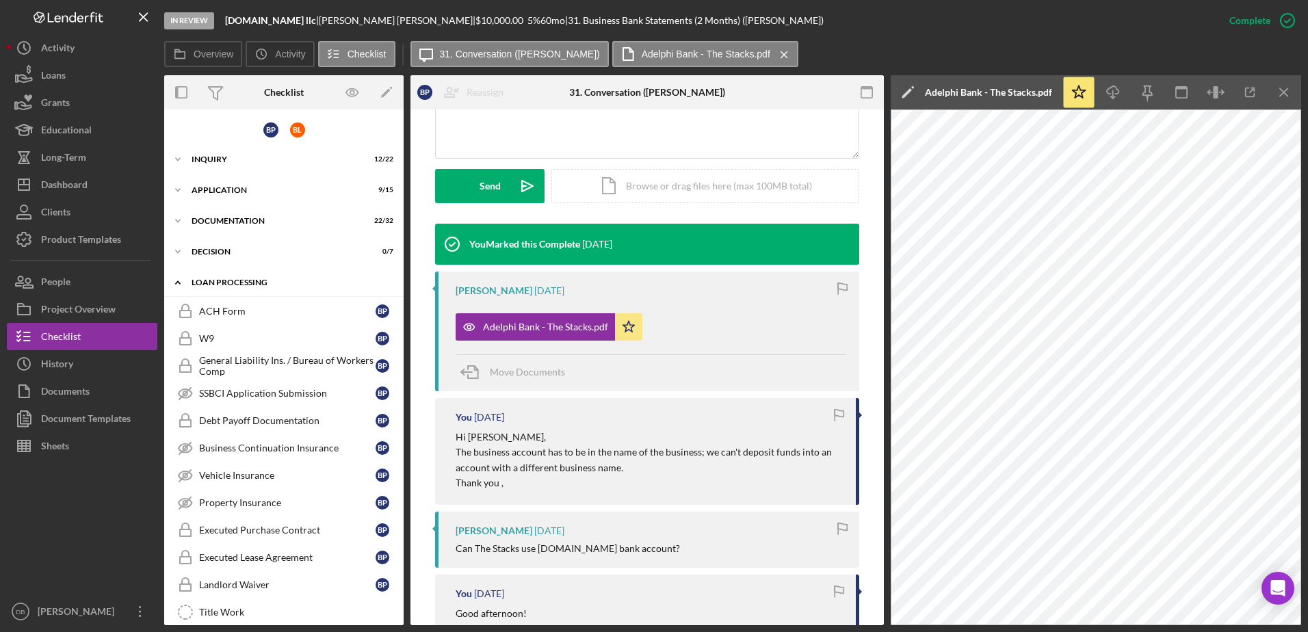
click at [224, 278] on div "Icon/Expander Loan Processing 0 / 18" at bounding box center [283, 283] width 239 height 28
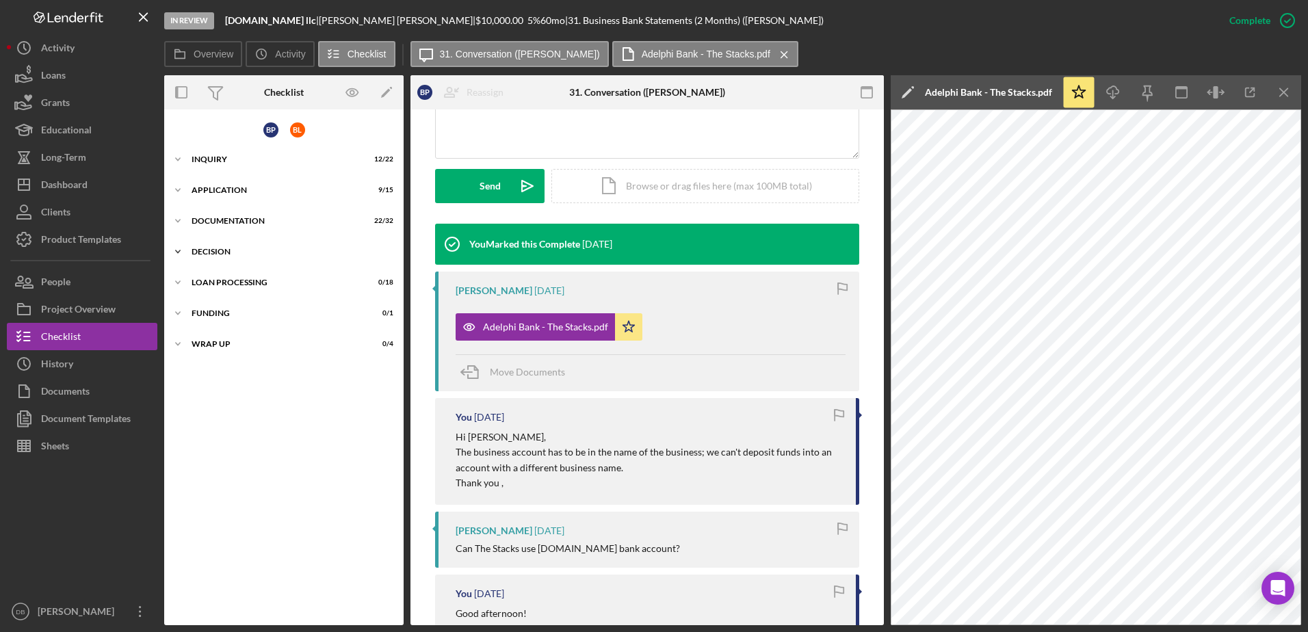
click at [222, 245] on div "Icon/Expander Decision 0 / 7" at bounding box center [283, 251] width 239 height 27
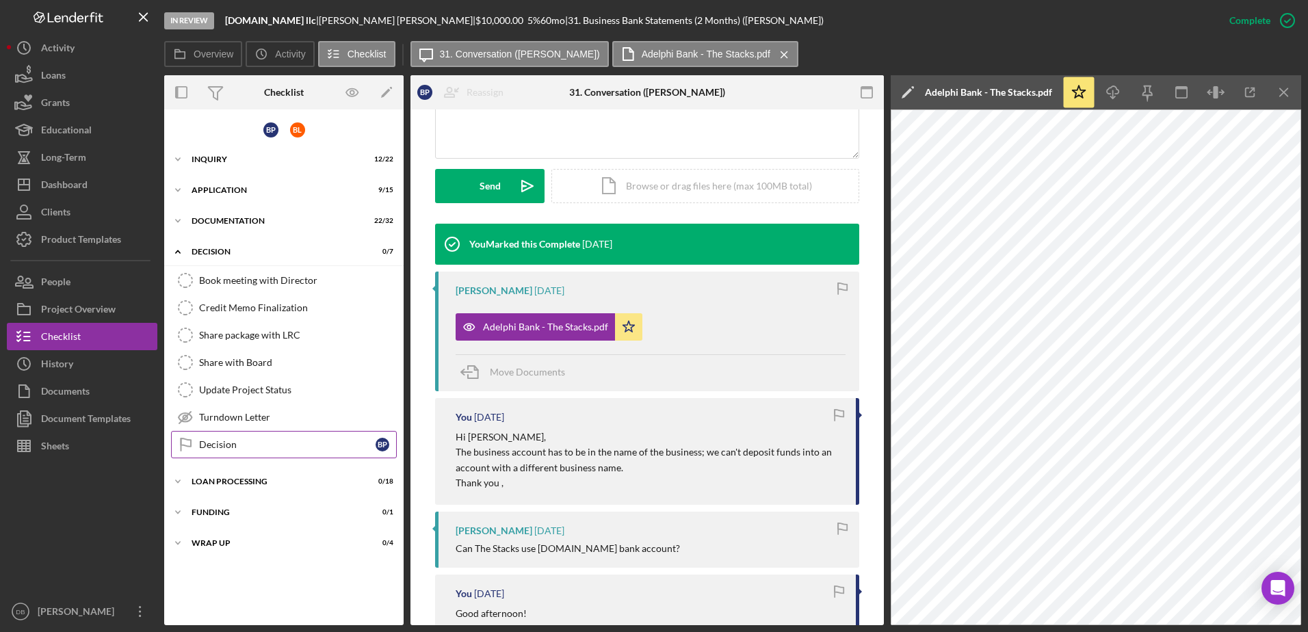
click at [241, 442] on div "Decision" at bounding box center [287, 444] width 177 height 11
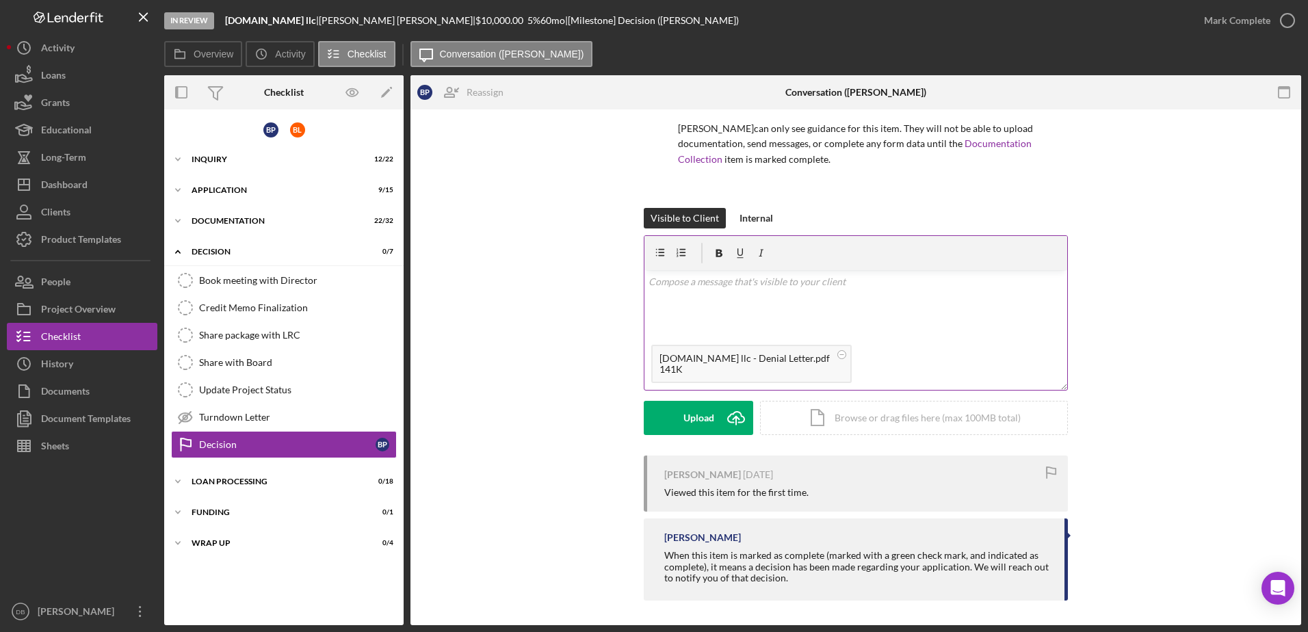
scroll to position [101, 0]
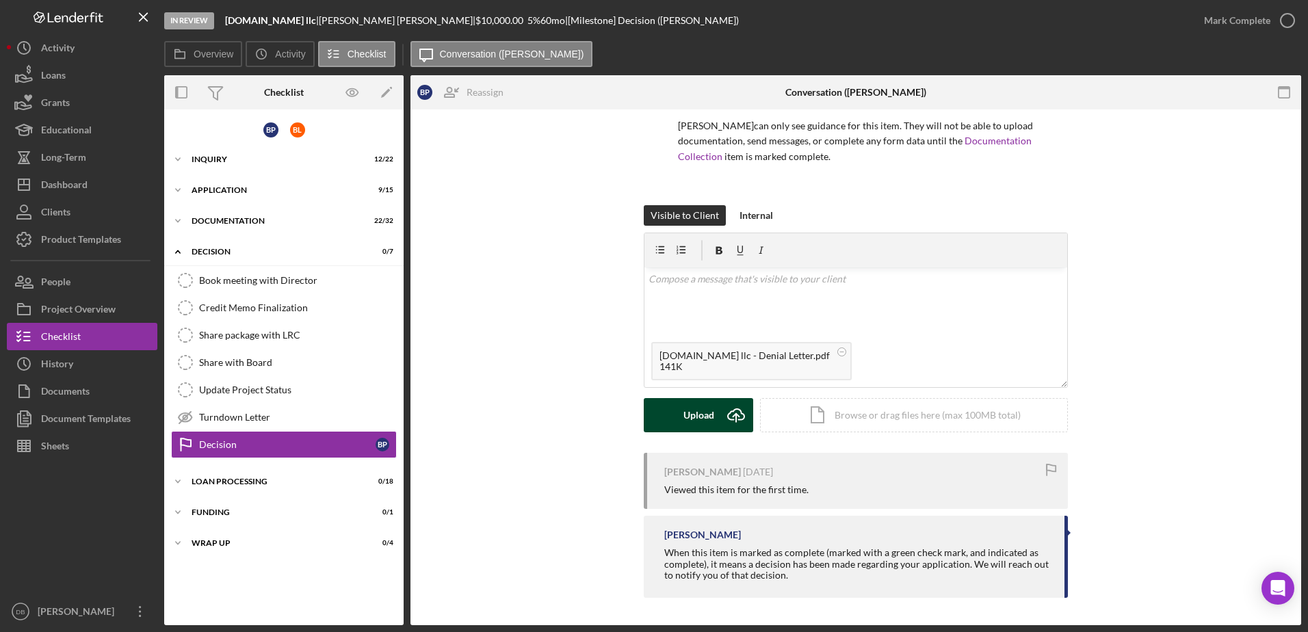
click at [726, 411] on icon "Icon/Upload" at bounding box center [736, 415] width 34 height 34
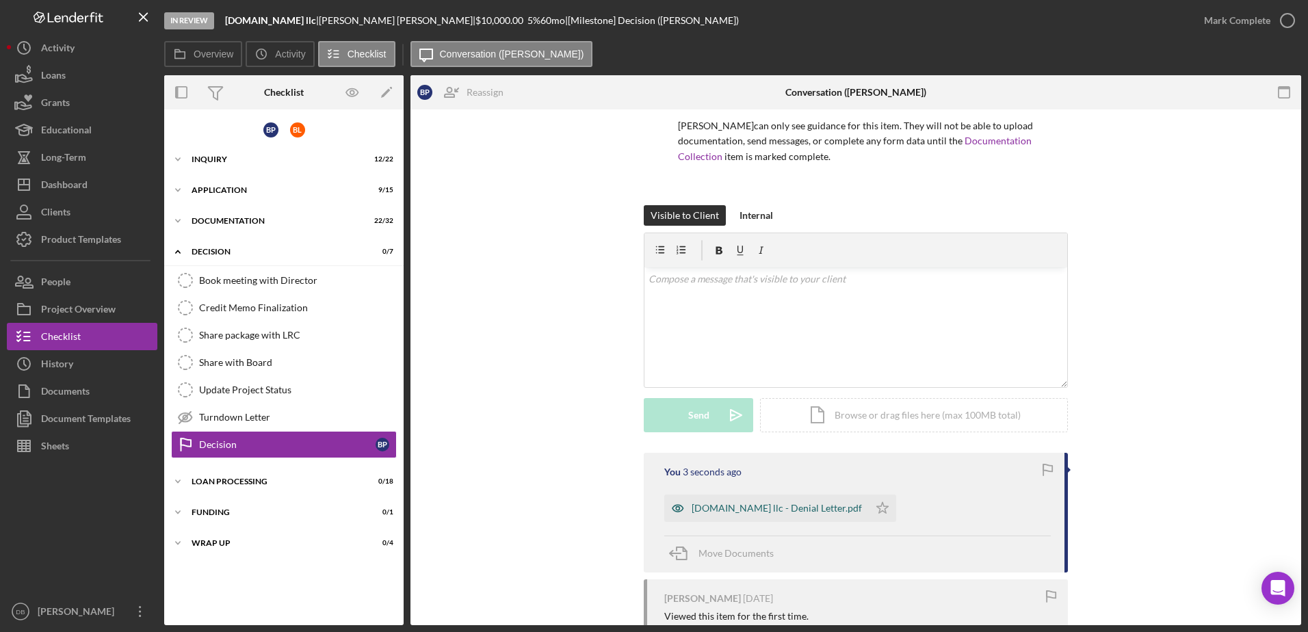
click at [798, 506] on div "[DOMAIN_NAME] llc - Denial Letter.pdf" at bounding box center [777, 508] width 170 height 11
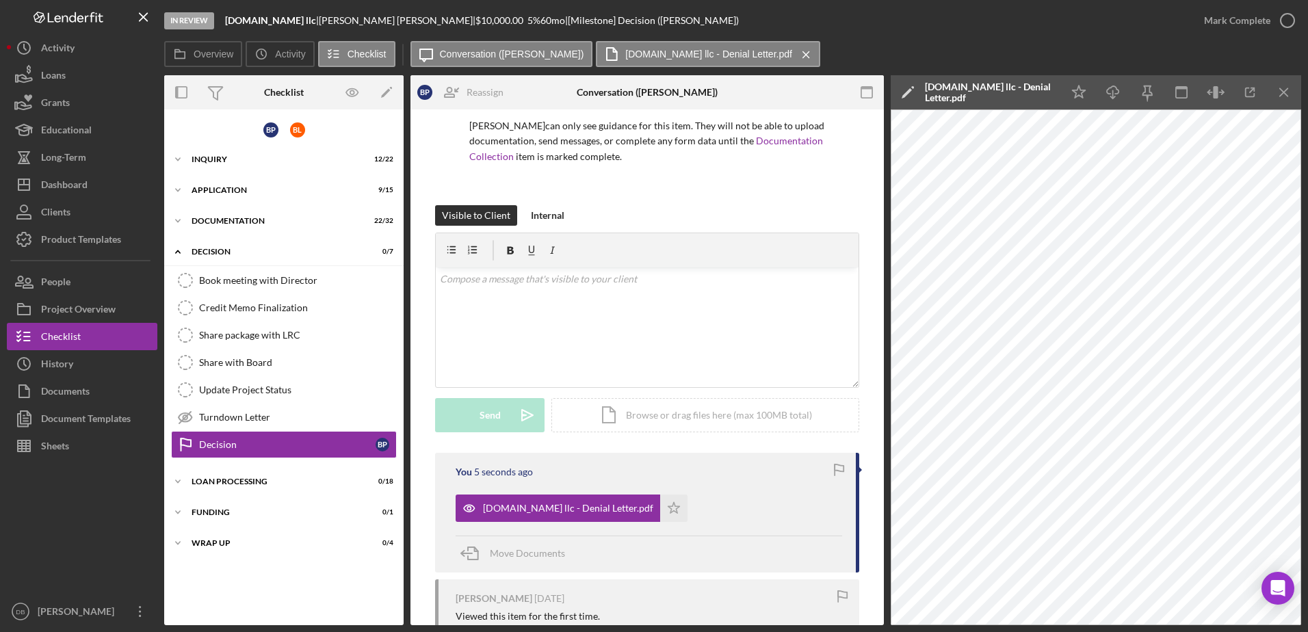
click at [863, 100] on icon "button" at bounding box center [867, 92] width 31 height 31
